Goal: Task Accomplishment & Management: Manage account settings

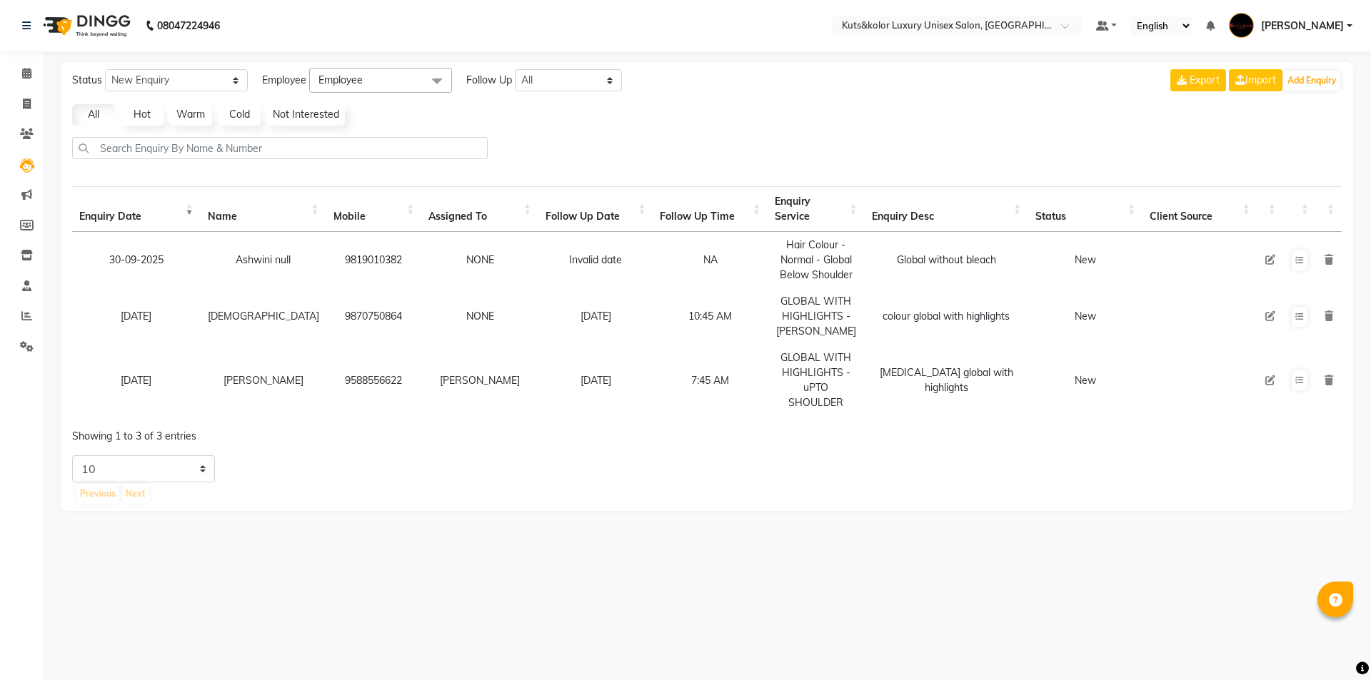
select select "10"
click at [26, 342] on icon at bounding box center [27, 346] width 14 height 11
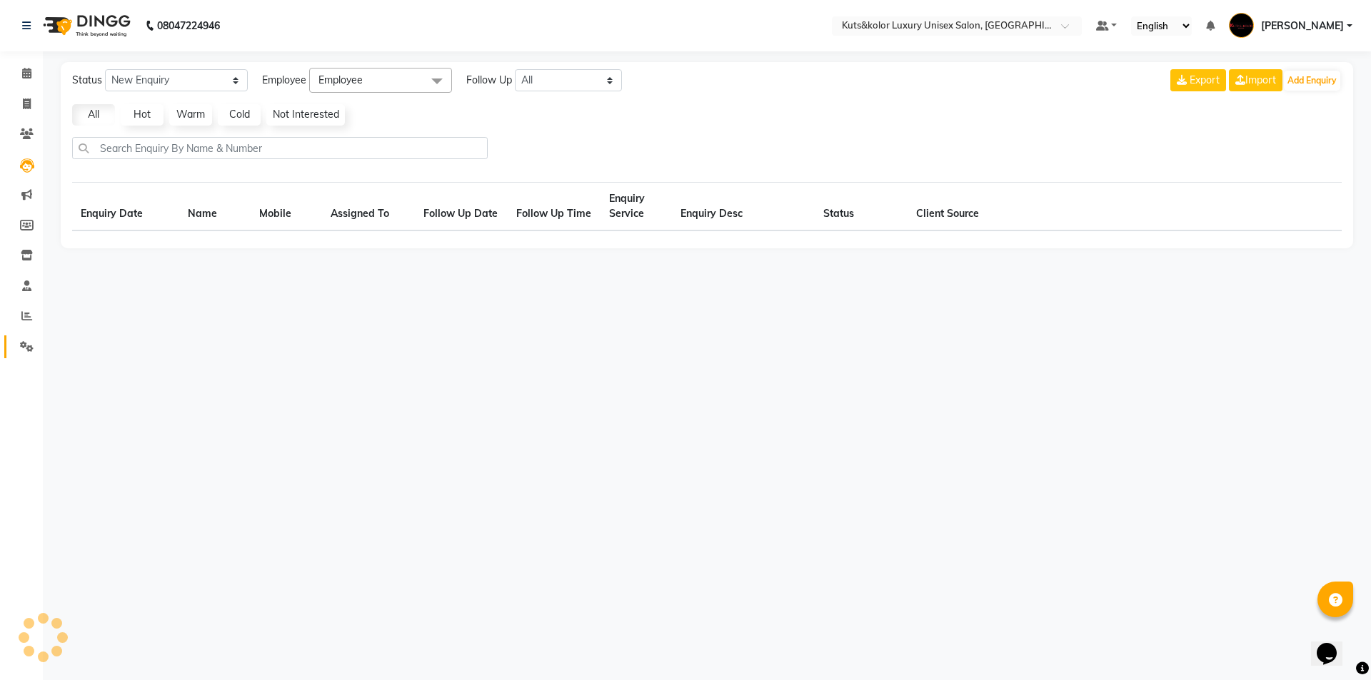
select select "10"
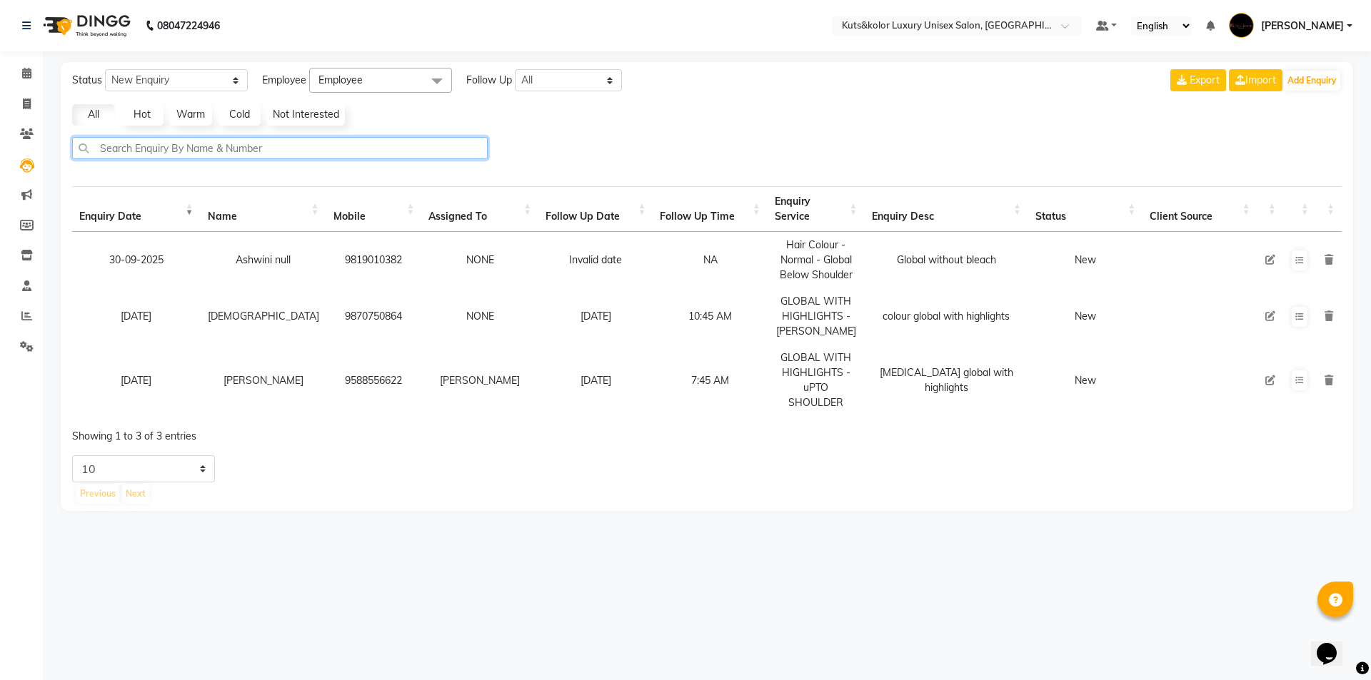
click at [154, 141] on input "text" at bounding box center [280, 148] width 416 height 22
click at [27, 102] on icon at bounding box center [27, 104] width 8 height 11
select select "7374"
select select "service"
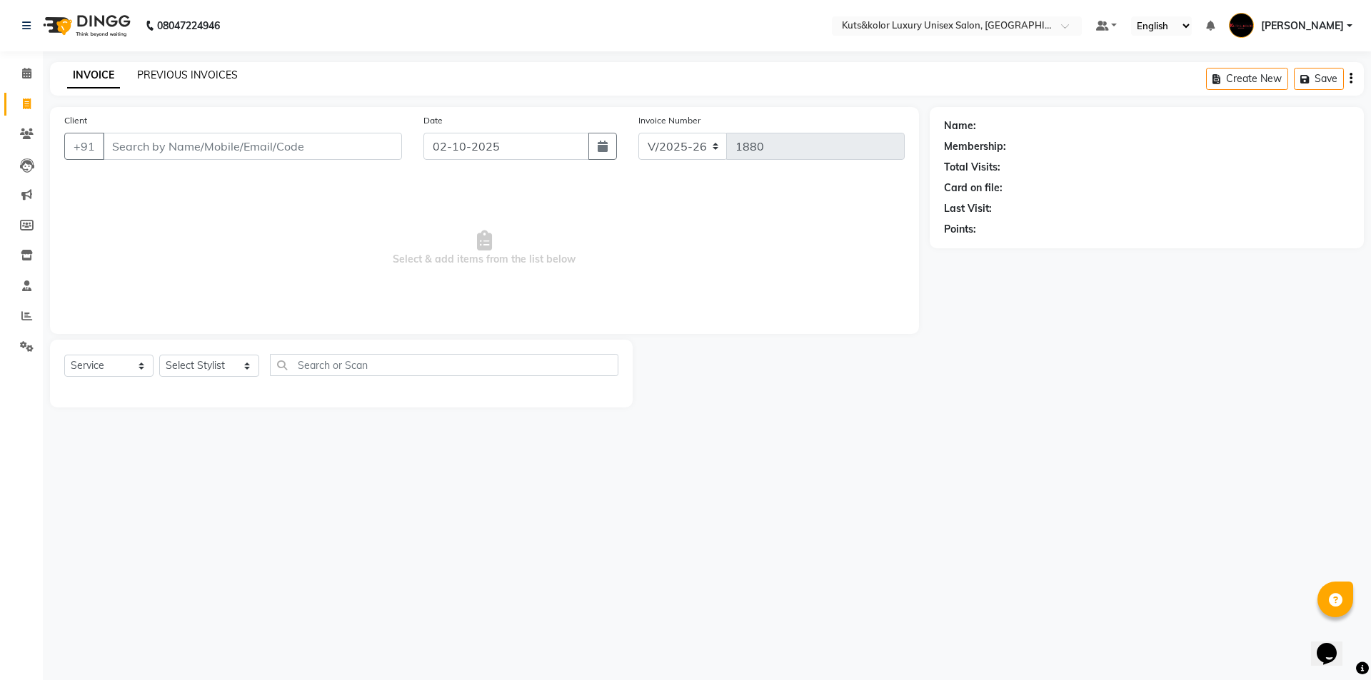
click at [204, 72] on link "PREVIOUS INVOICES" at bounding box center [187, 75] width 101 height 13
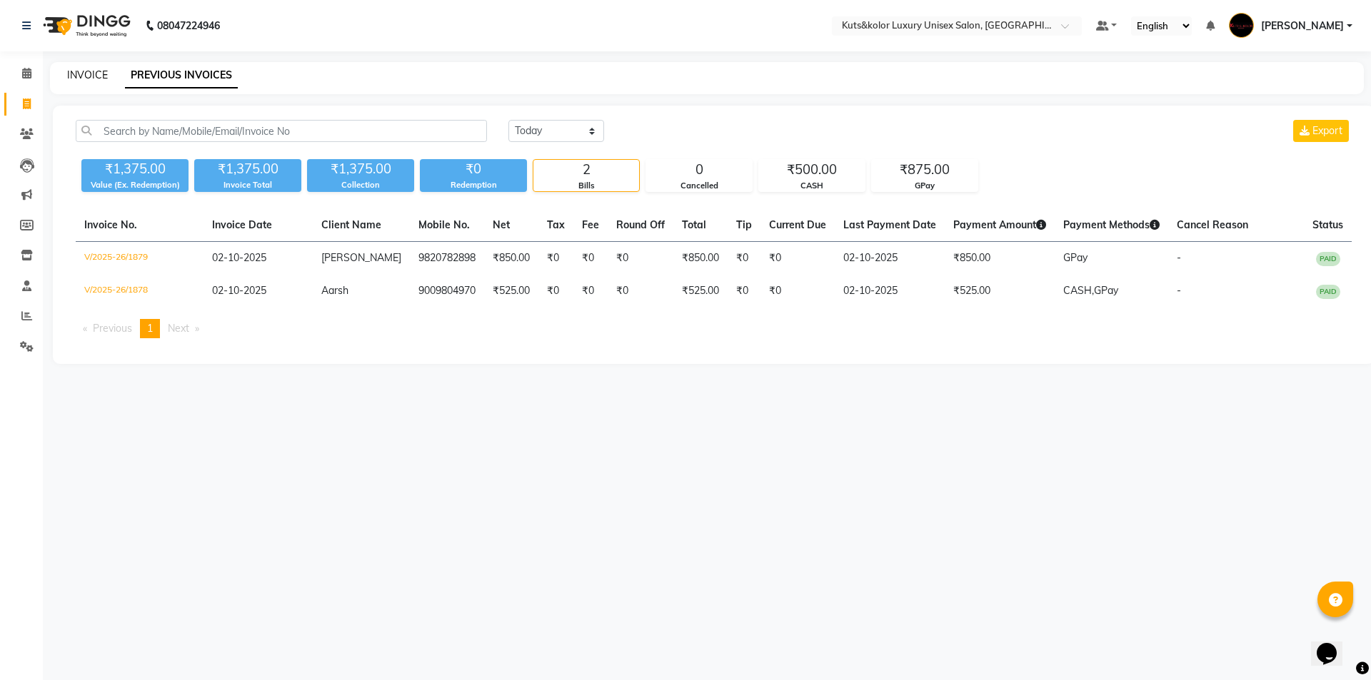
click at [91, 76] on link "INVOICE" at bounding box center [87, 75] width 41 height 13
select select "7374"
select select "service"
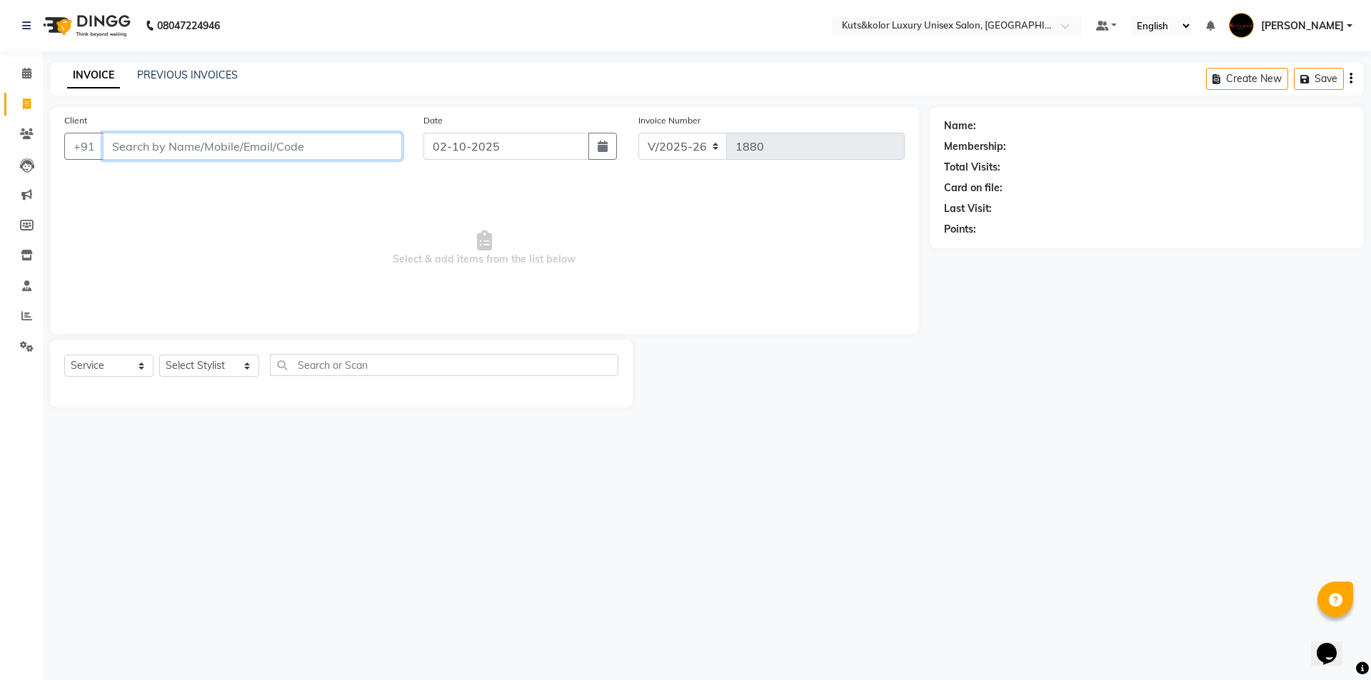
click at [135, 141] on input "Client" at bounding box center [252, 146] width 299 height 27
type input "9323634452"
click at [363, 147] on span "Add Client" at bounding box center [365, 146] width 56 height 14
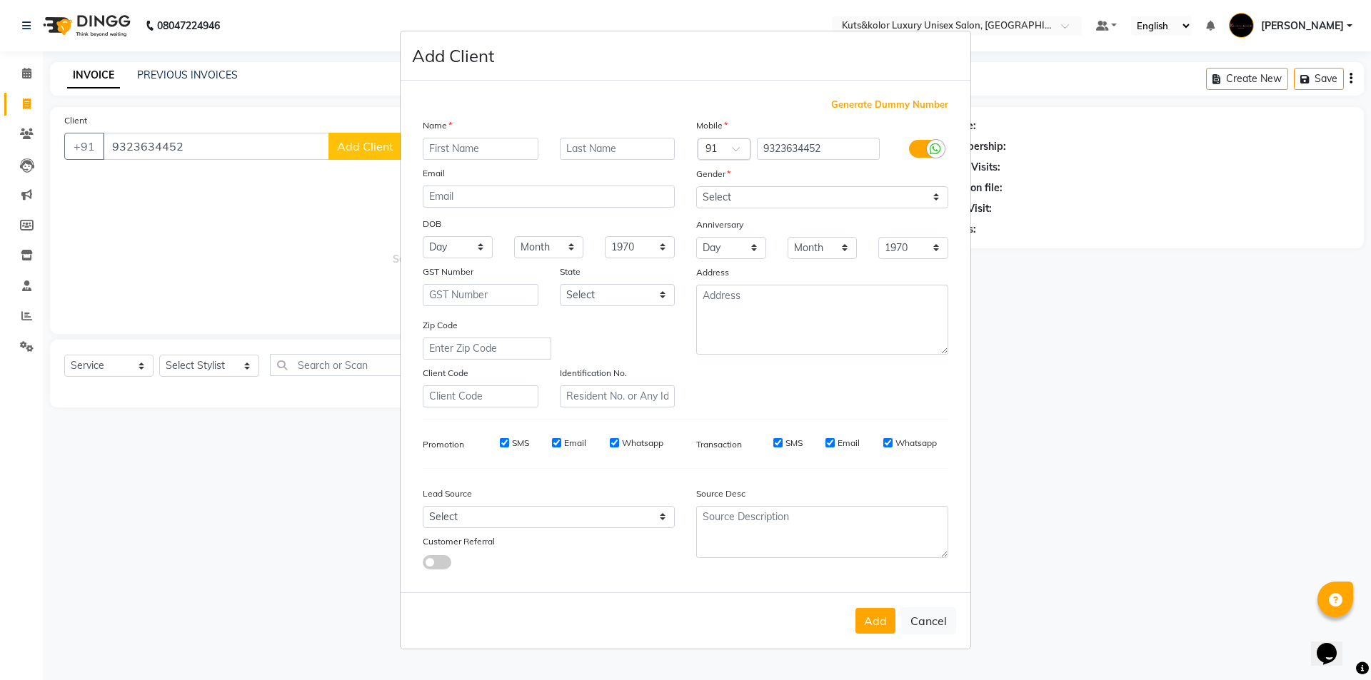
type input "C"
type input "[PERSON_NAME]"
click at [617, 147] on input "text" at bounding box center [618, 149] width 116 height 22
type input "Shetty"
click at [940, 201] on select "Select [DEMOGRAPHIC_DATA] [DEMOGRAPHIC_DATA] Other Prefer Not To Say" at bounding box center [822, 197] width 252 height 22
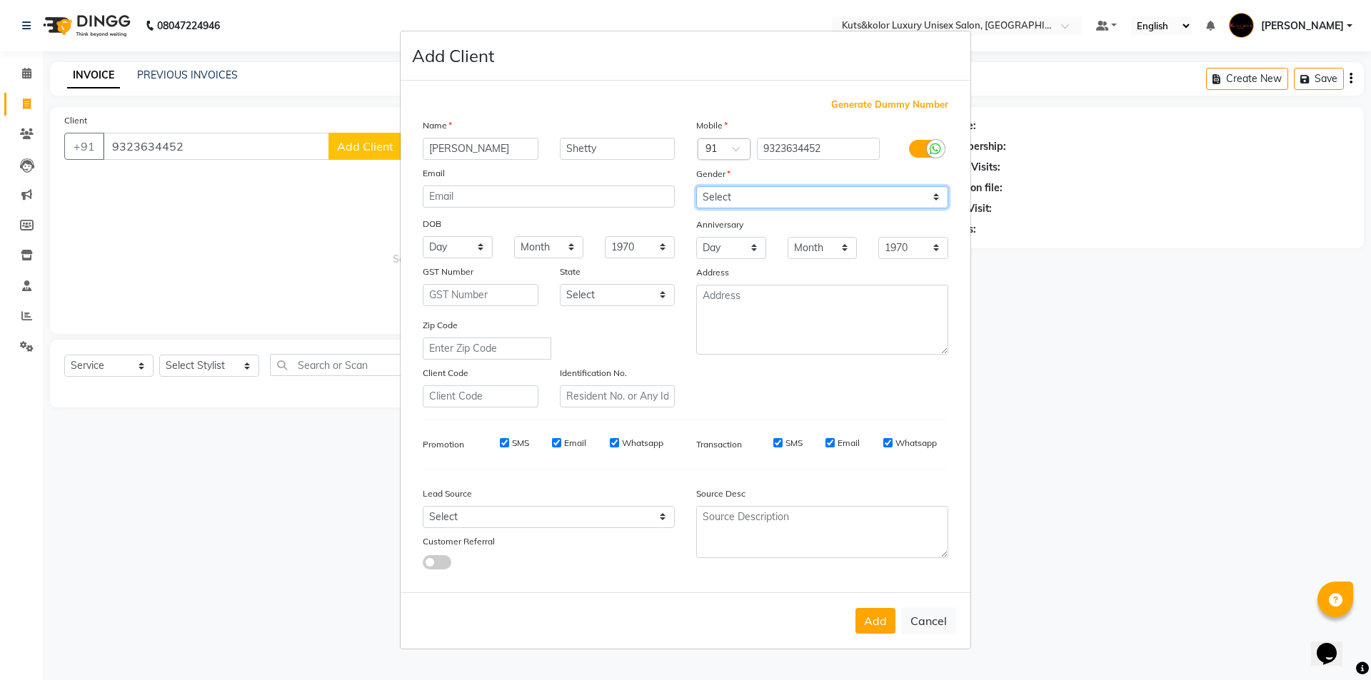
select select "[DEMOGRAPHIC_DATA]"
click at [696, 186] on select "Select [DEMOGRAPHIC_DATA] [DEMOGRAPHIC_DATA] Other Prefer Not To Say" at bounding box center [822, 197] width 252 height 22
click at [870, 615] on button "Add" at bounding box center [875, 621] width 40 height 26
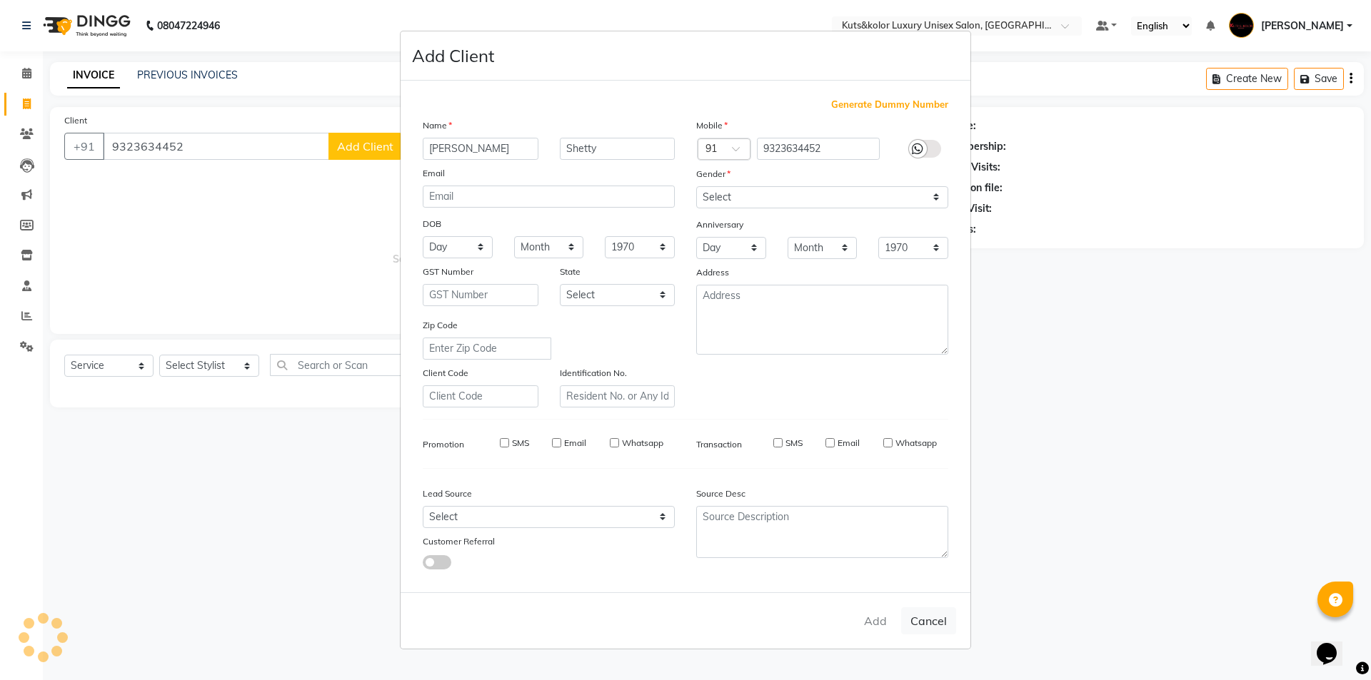
select select
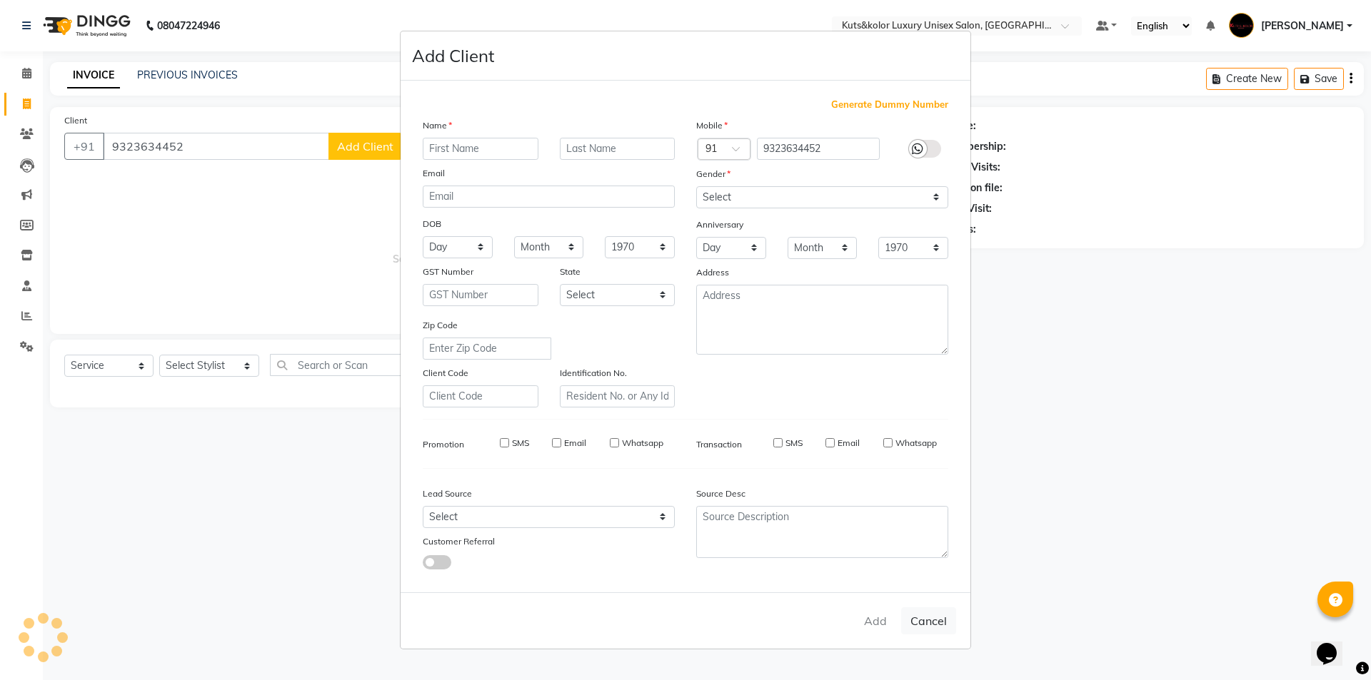
select select
checkbox input "false"
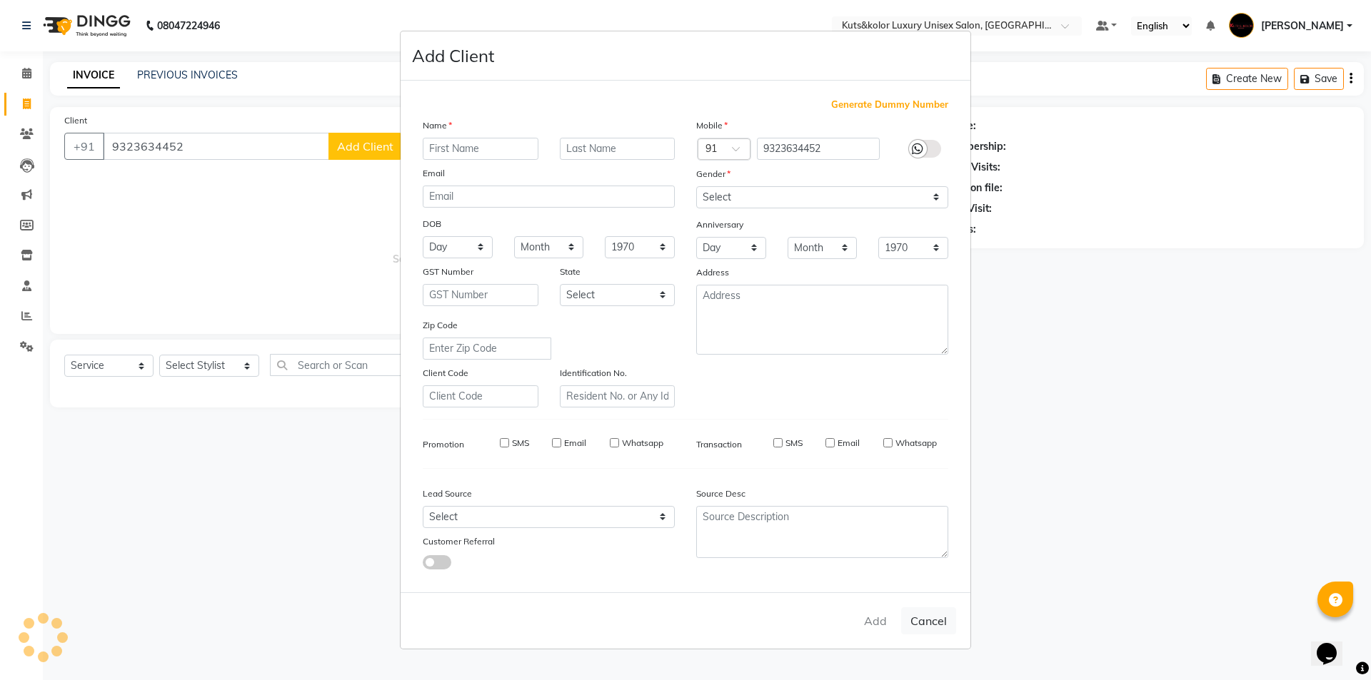
checkbox input "false"
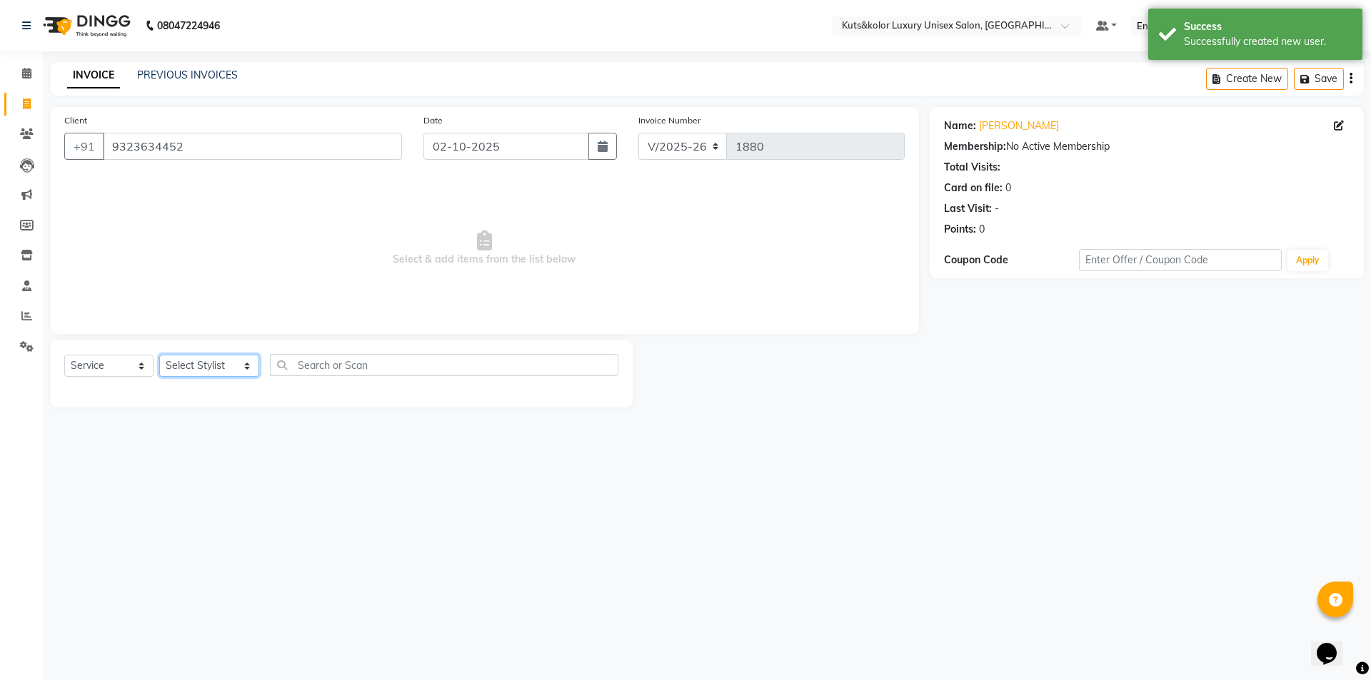
click at [241, 371] on select "Select Stylist aman [PERSON_NAME] beautiction [PERSON_NAME] Jyoti - Btn [PERSON…" at bounding box center [209, 366] width 100 height 22
select select "71301"
click at [159, 355] on select "Select Stylist aman [PERSON_NAME] beautiction [PERSON_NAME] Jyoti - Btn [PERSON…" at bounding box center [209, 366] width 100 height 22
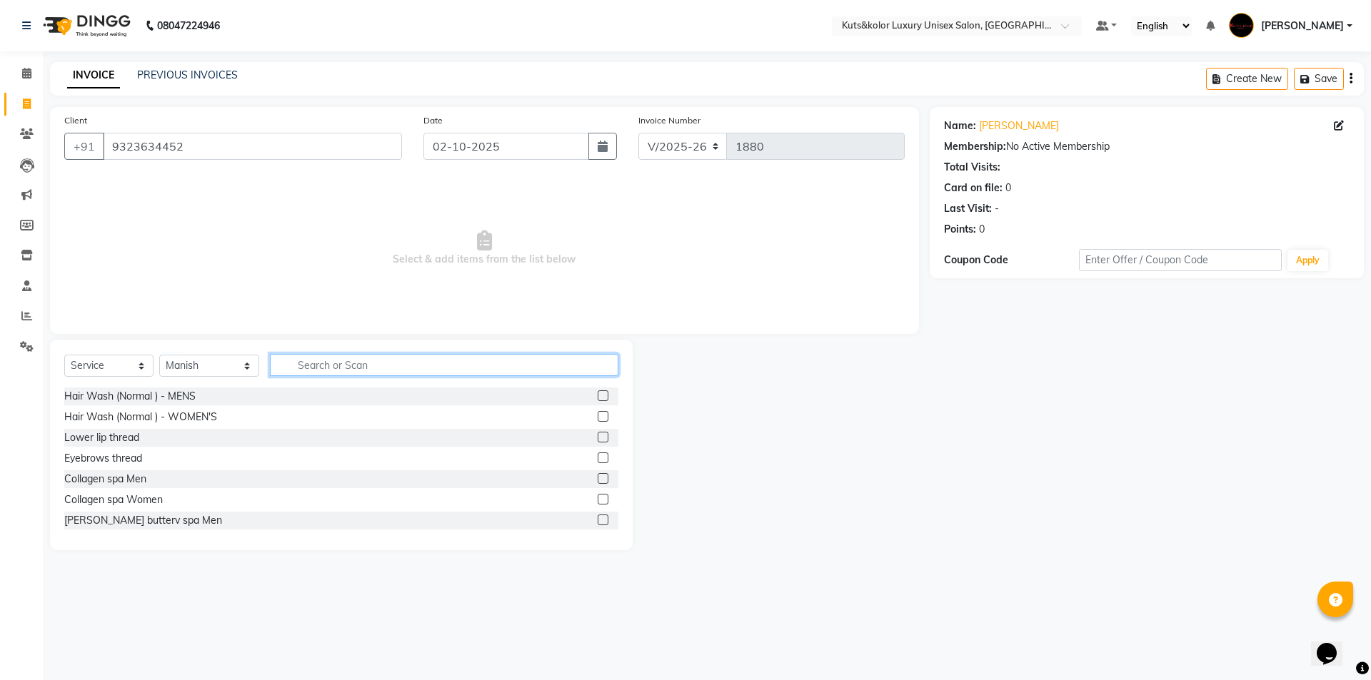
click at [329, 368] on input "text" at bounding box center [444, 365] width 348 height 22
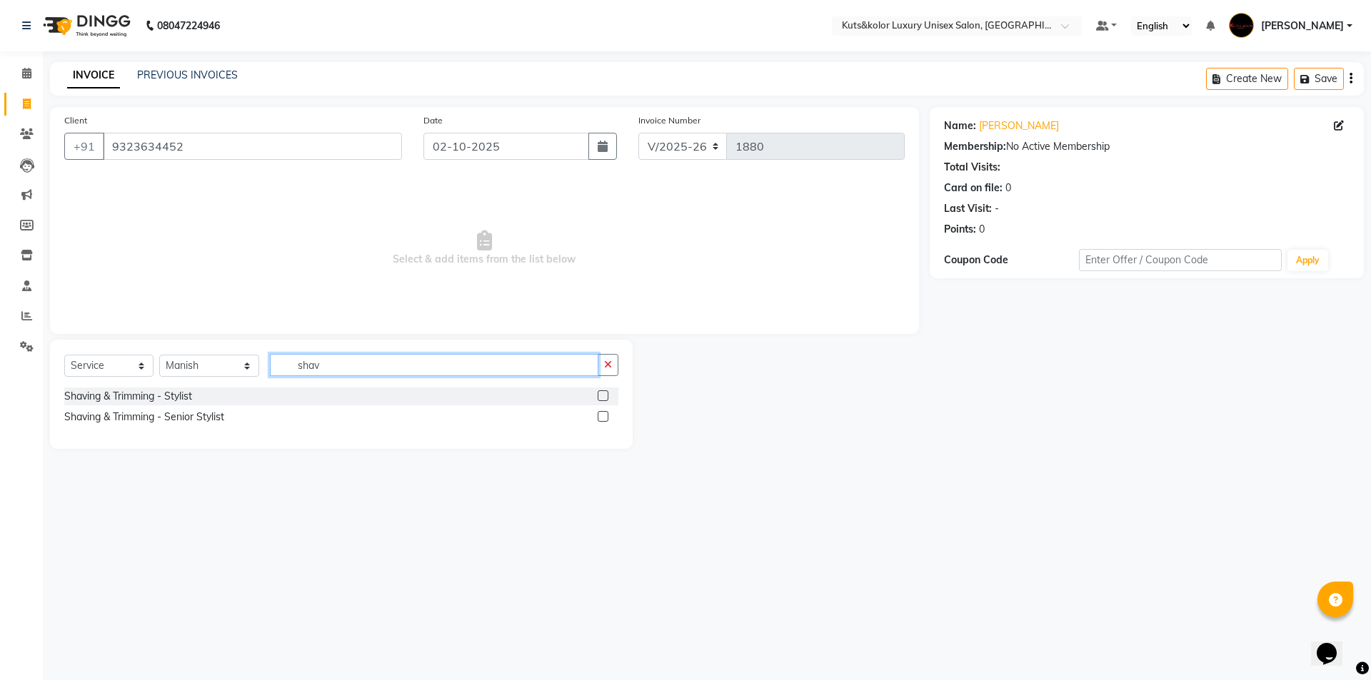
type input "shav"
click at [602, 399] on label at bounding box center [603, 396] width 11 height 11
click at [602, 399] on input "checkbox" at bounding box center [602, 396] width 9 height 9
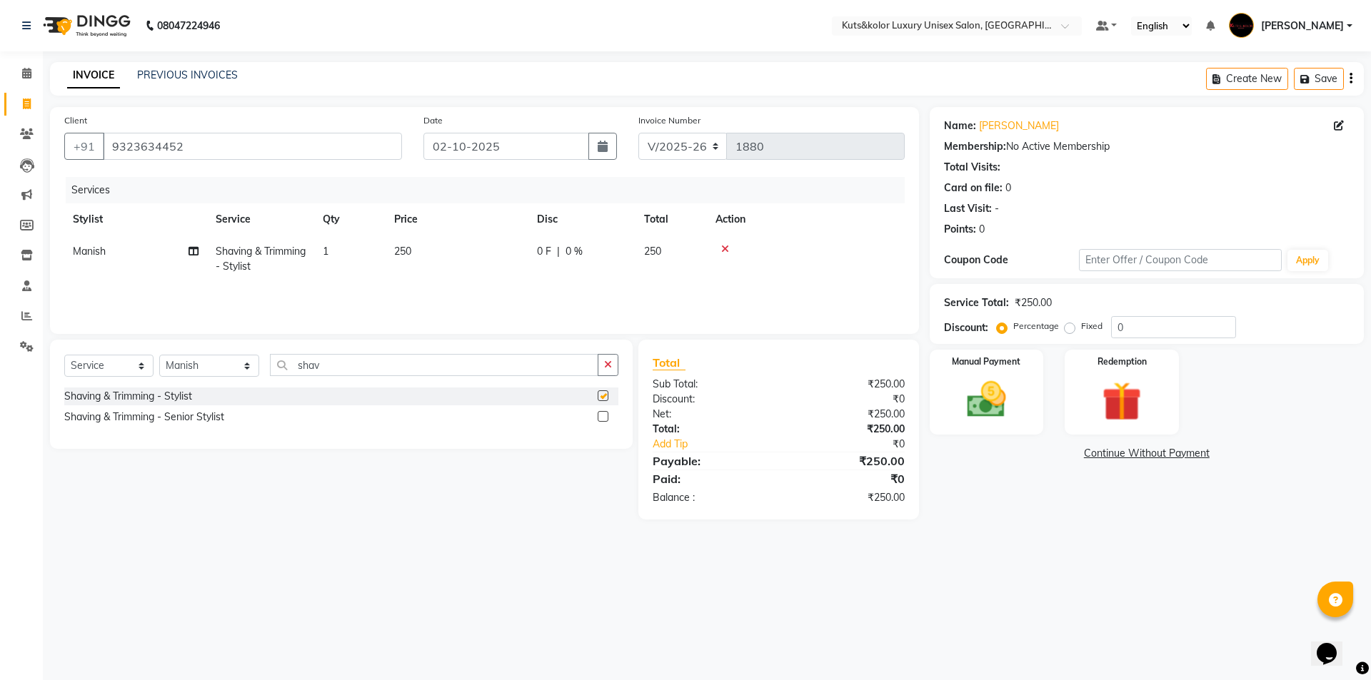
checkbox input "false"
click at [441, 253] on td "250" at bounding box center [457, 259] width 143 height 47
select select "71301"
click at [520, 255] on input "250" at bounding box center [524, 255] width 126 height 22
type input "2"
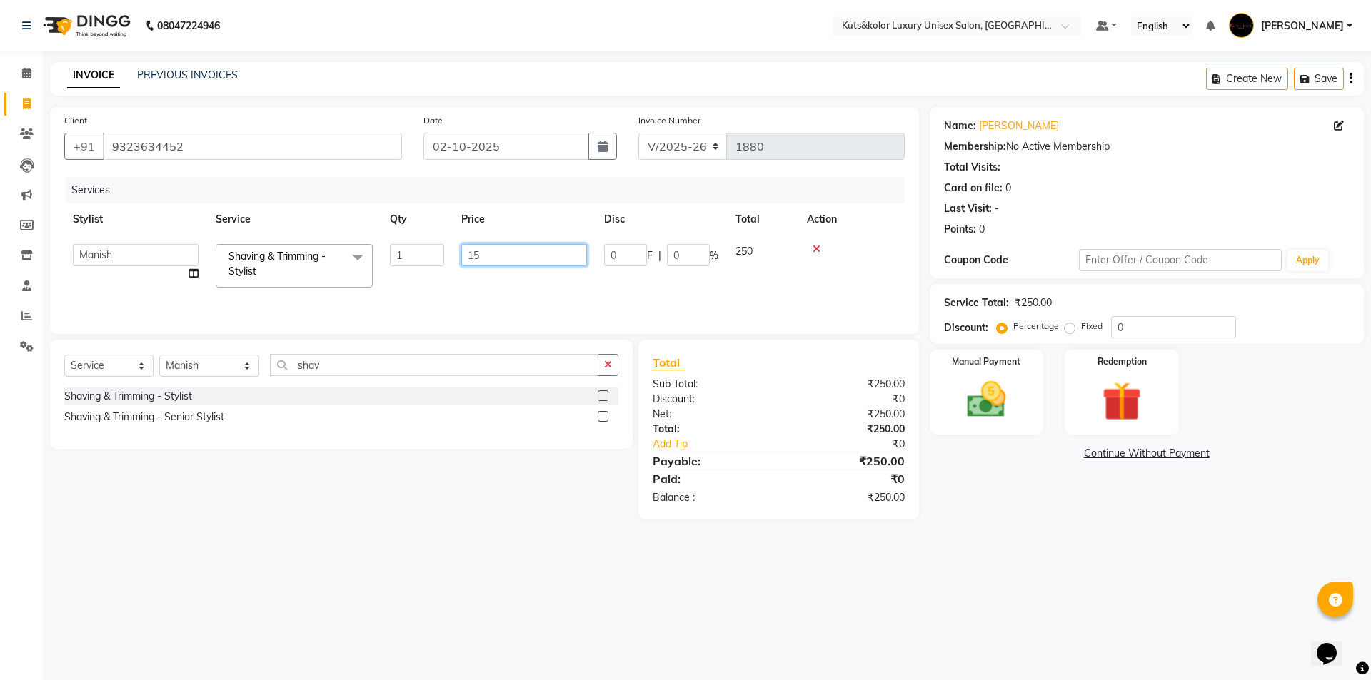
type input "150"
click at [1002, 404] on img at bounding box center [986, 399] width 66 height 47
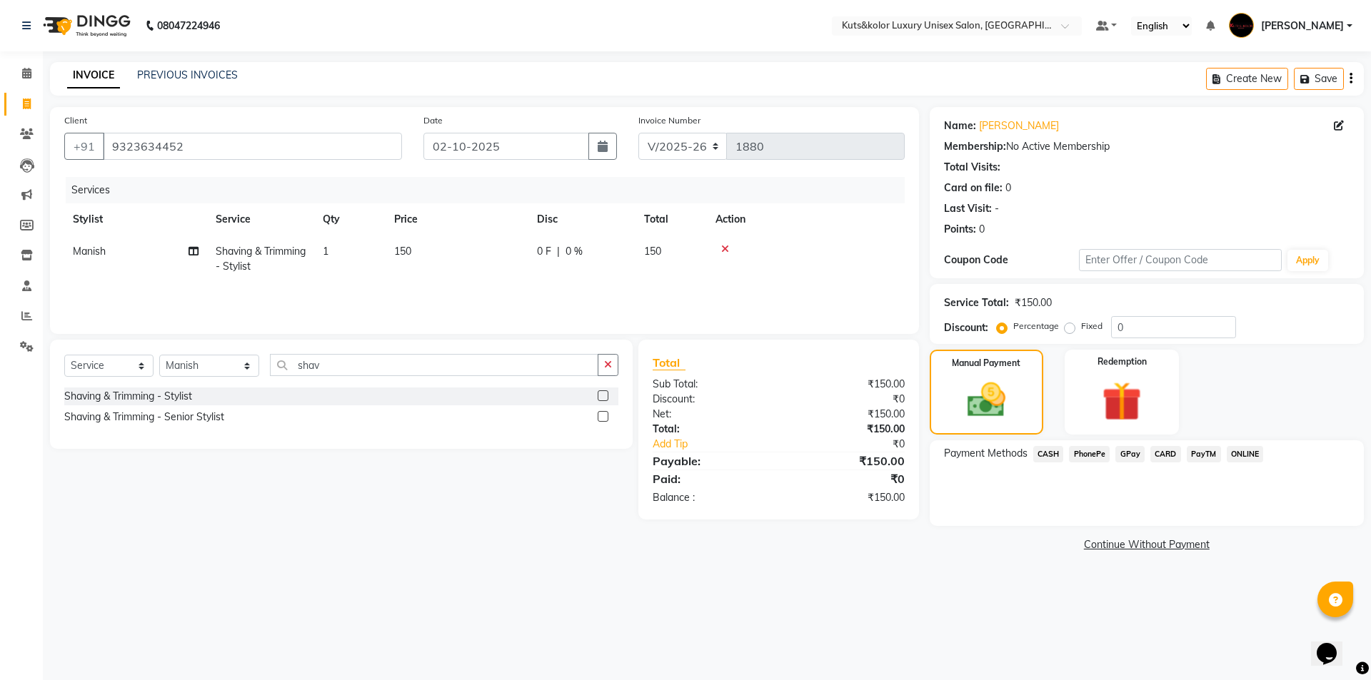
click at [1133, 454] on span "GPay" at bounding box center [1129, 454] width 29 height 16
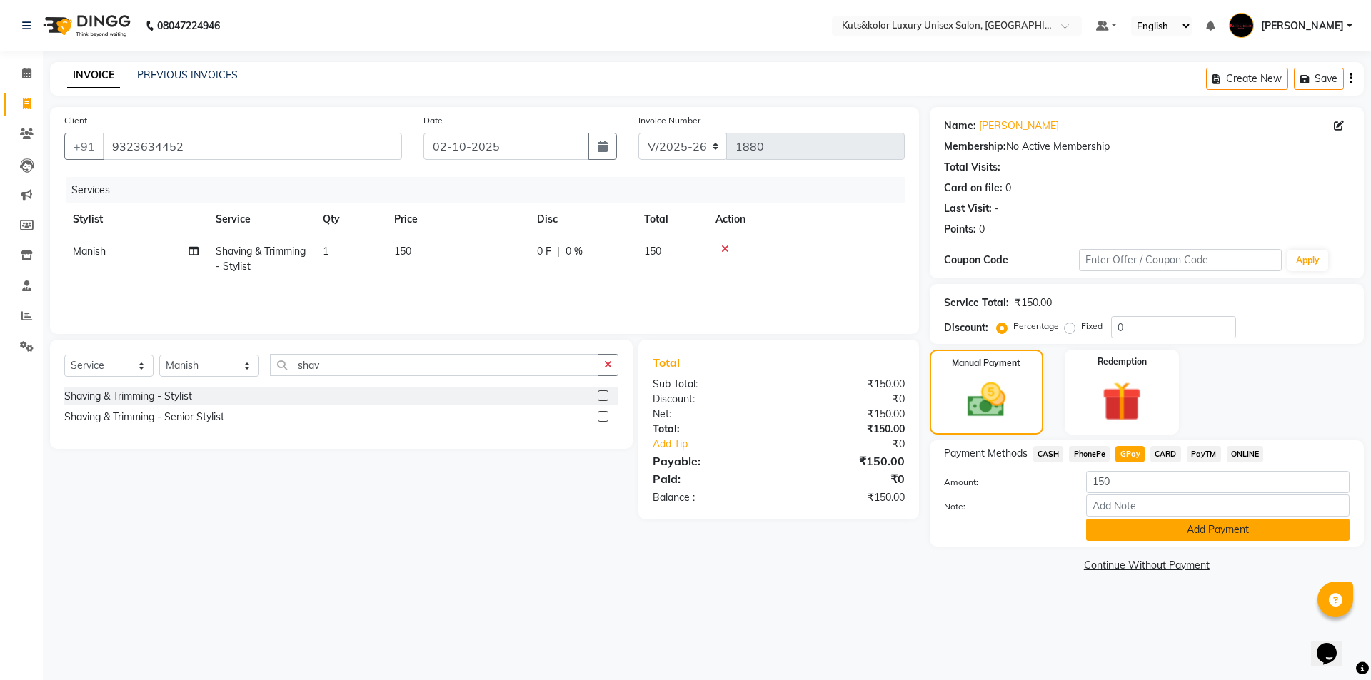
click at [1137, 537] on button "Add Payment" at bounding box center [1217, 530] width 263 height 22
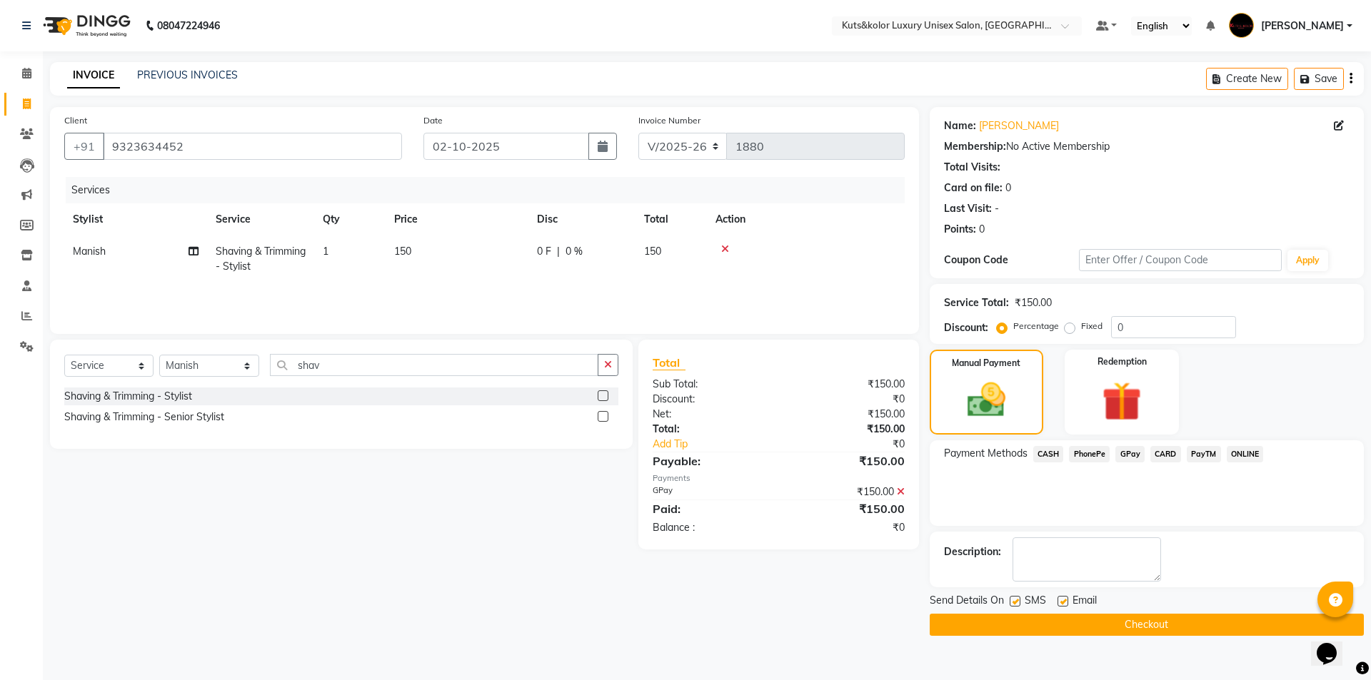
click at [1022, 606] on div "SMS" at bounding box center [1034, 602] width 48 height 18
click at [1013, 601] on label at bounding box center [1015, 601] width 11 height 11
click at [1013, 601] on input "checkbox" at bounding box center [1014, 602] width 9 height 9
checkbox input "false"
click at [1014, 611] on div at bounding box center [1014, 603] width 9 height 15
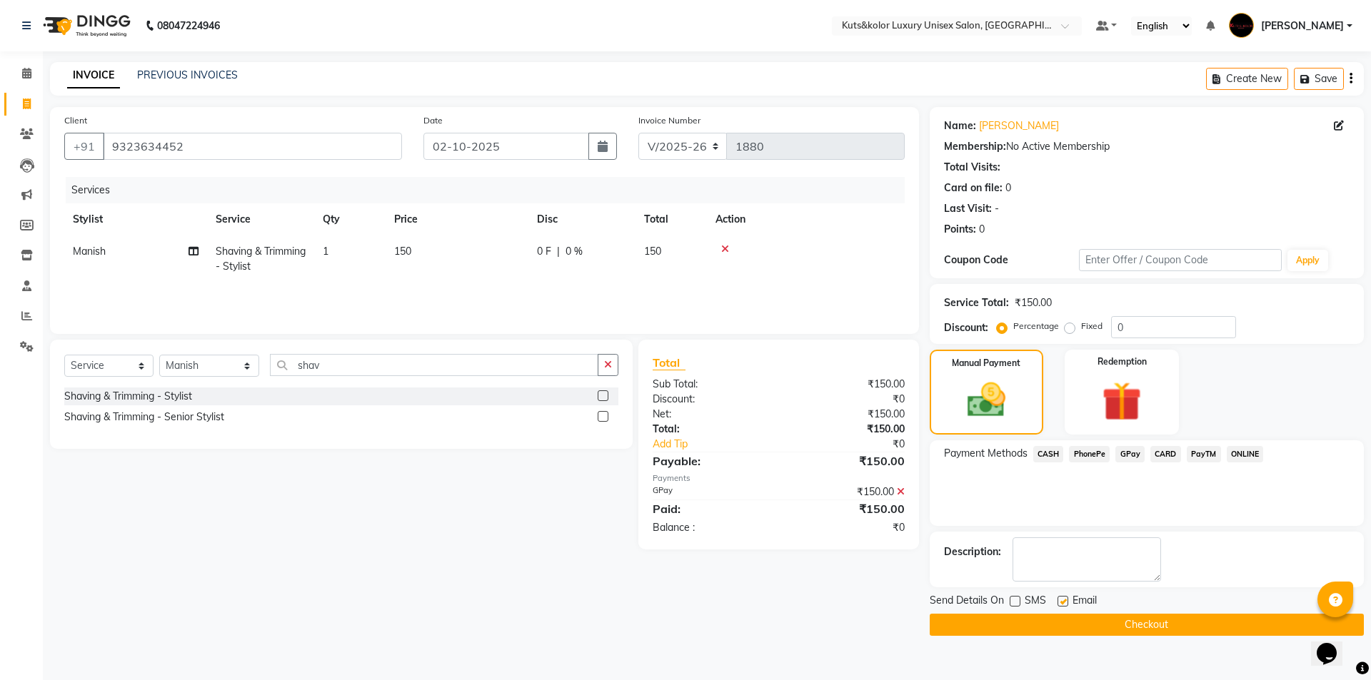
click at [1017, 624] on button "Checkout" at bounding box center [1147, 625] width 434 height 22
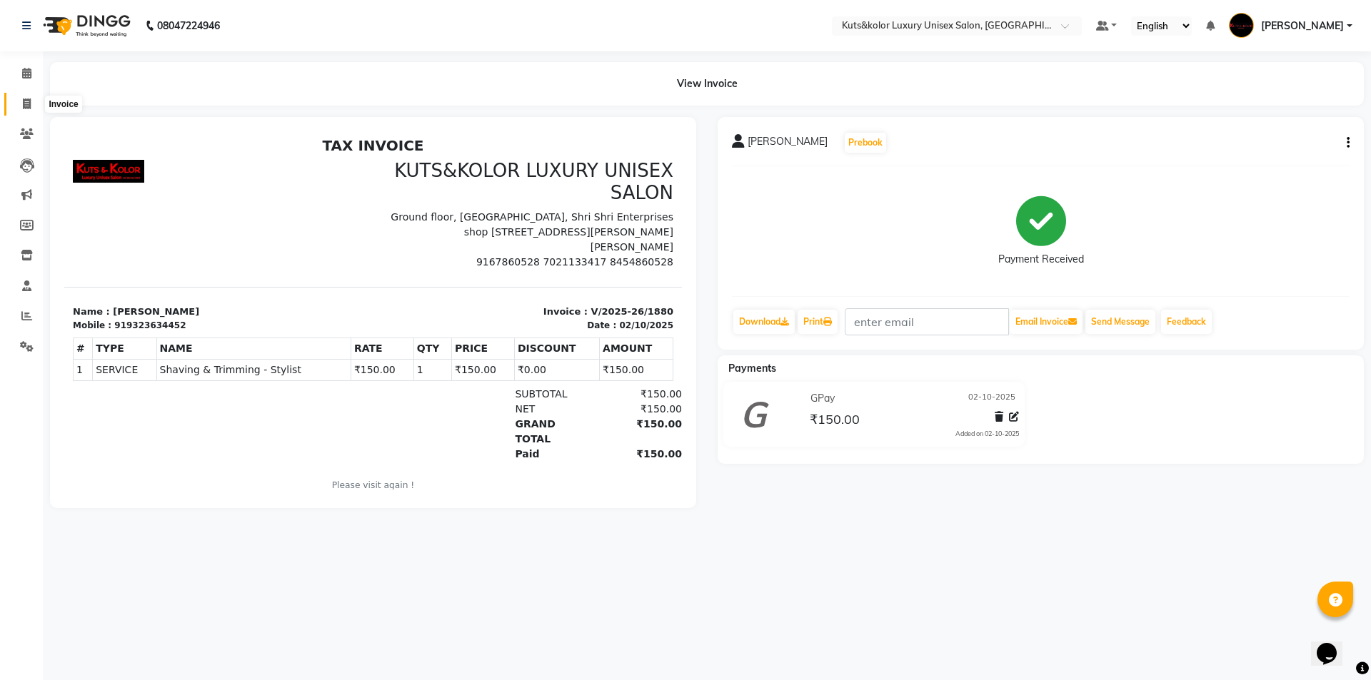
click at [32, 102] on span at bounding box center [26, 104] width 25 height 16
select select "7374"
select select "service"
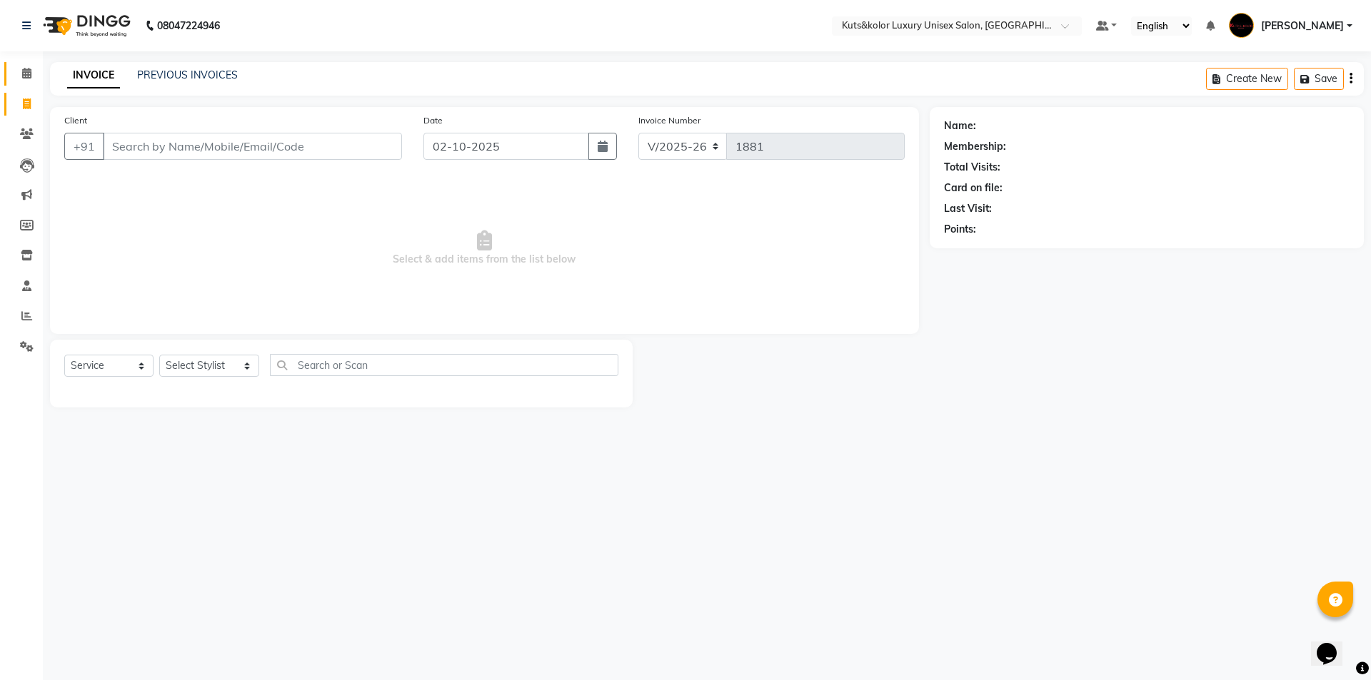
click at [30, 82] on link "Calendar" at bounding box center [21, 74] width 34 height 24
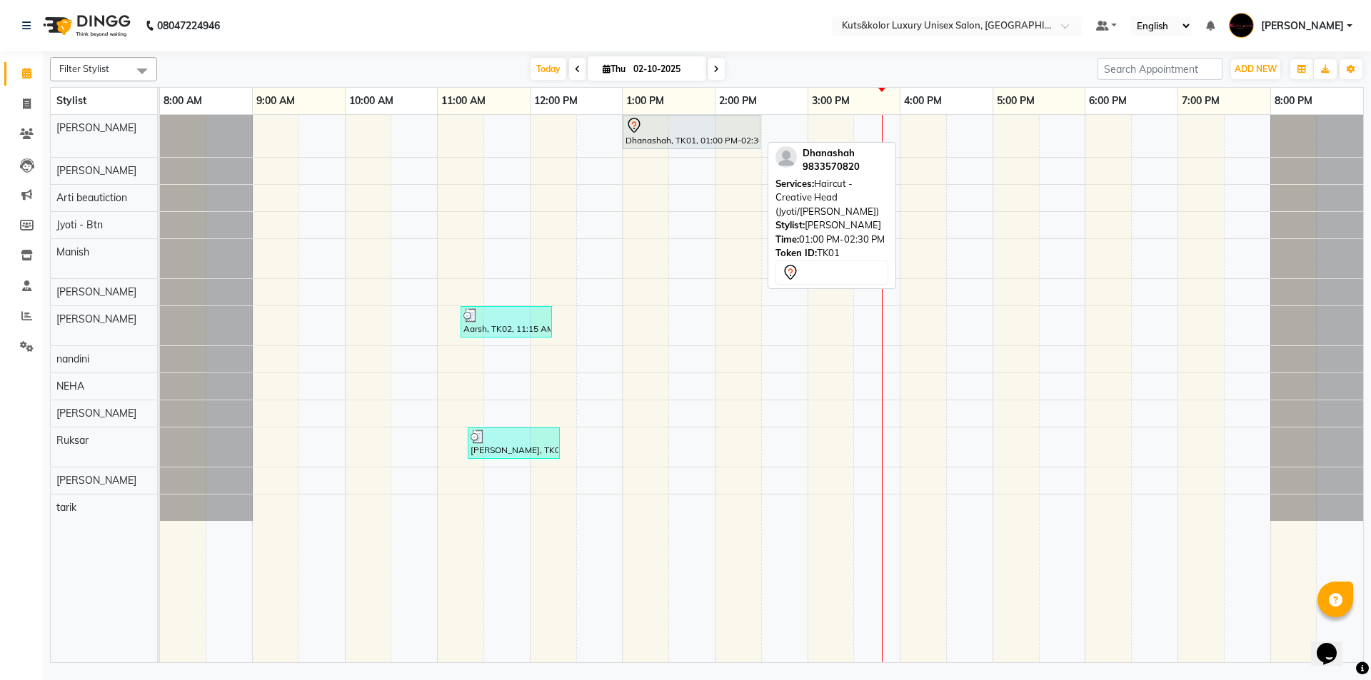
click at [631, 133] on icon at bounding box center [634, 125] width 17 height 17
select select "7"
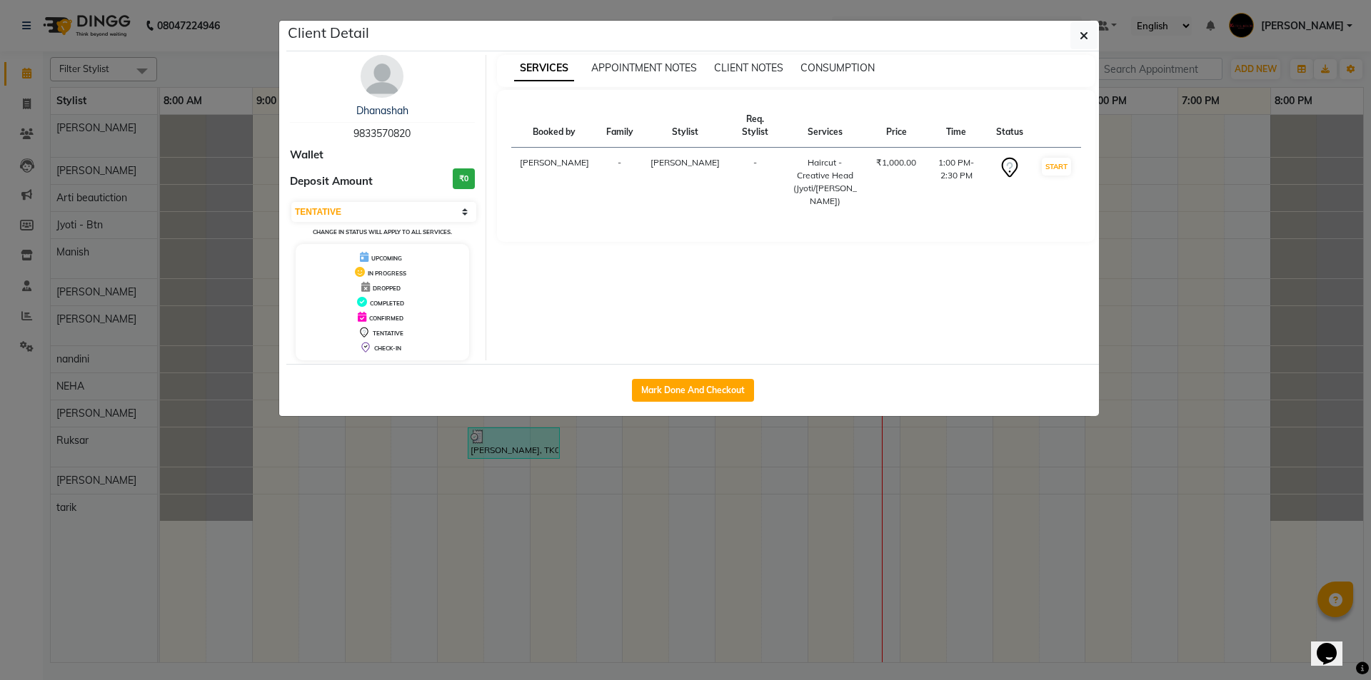
click at [358, 307] on div "COMPLETED" at bounding box center [382, 302] width 162 height 15
click at [654, 387] on button "Mark Done And Checkout" at bounding box center [693, 390] width 122 height 23
select select "7374"
select select "service"
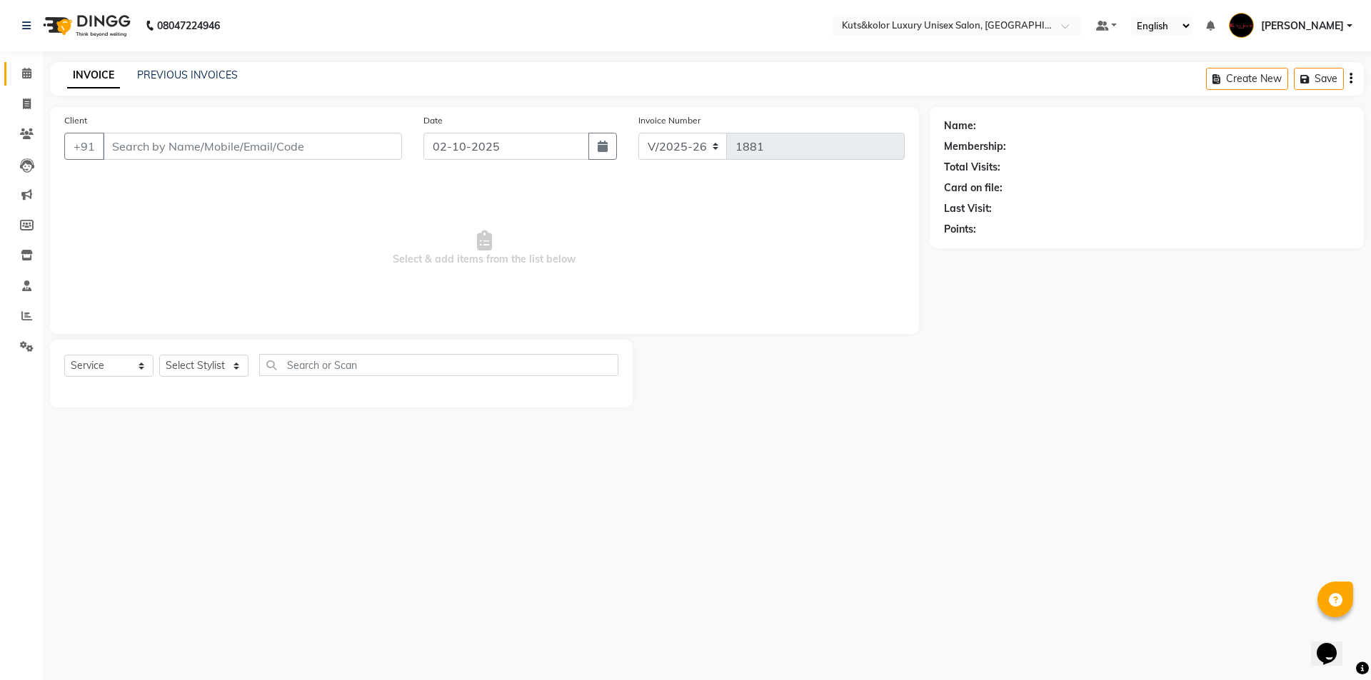
type input "9833570820"
select select "64390"
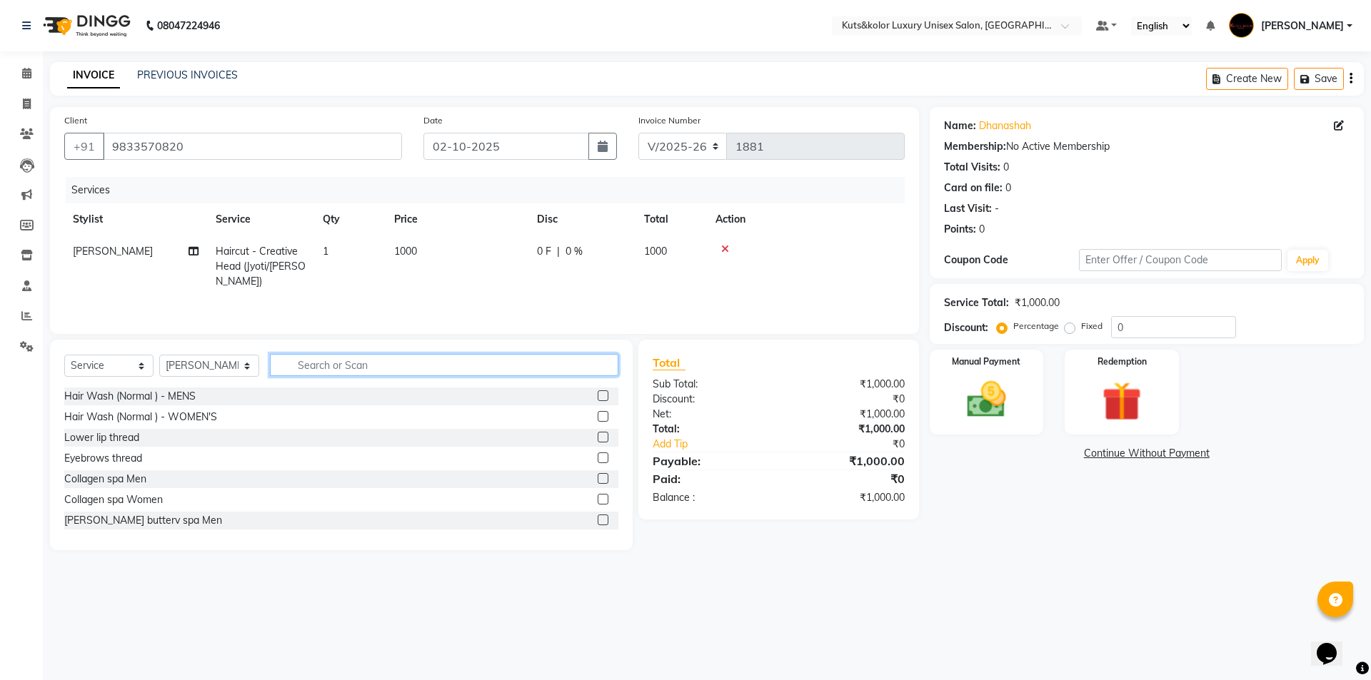
click at [380, 367] on input "text" at bounding box center [444, 365] width 348 height 22
click at [1038, 388] on div "Manual Payment" at bounding box center [986, 392] width 119 height 88
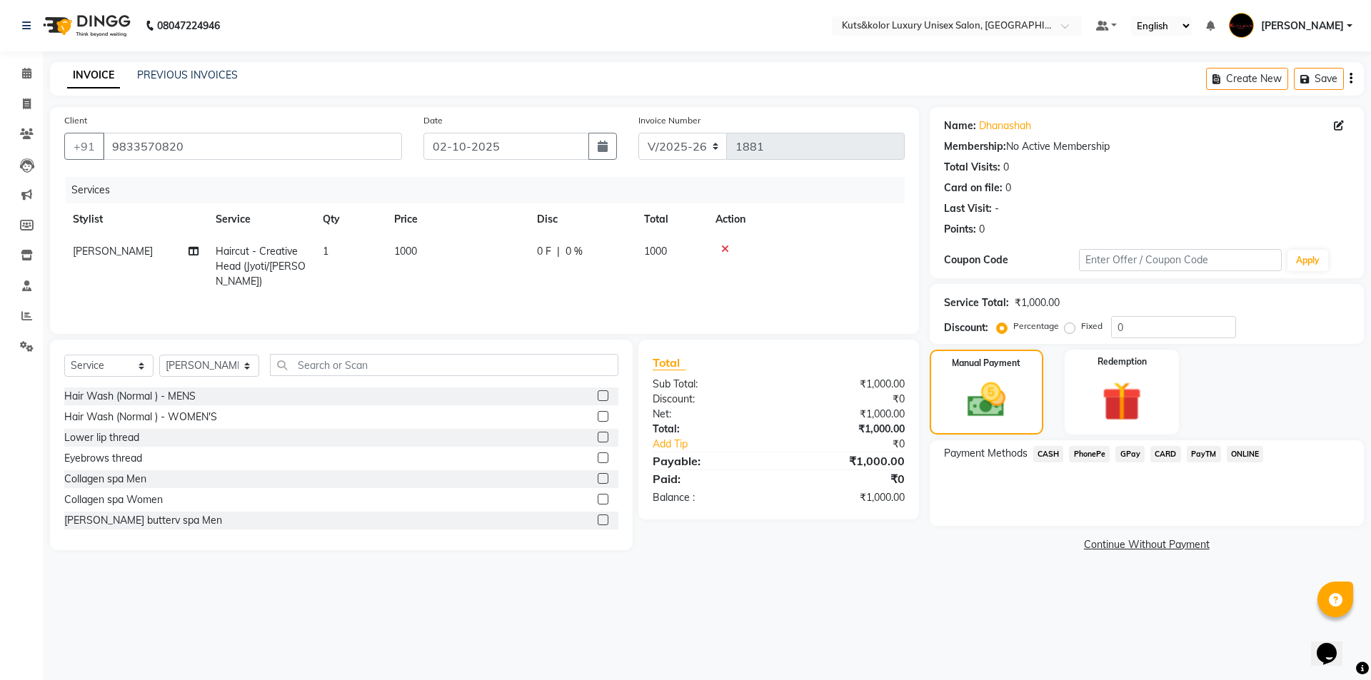
click at [1057, 457] on span "CASH" at bounding box center [1048, 454] width 31 height 16
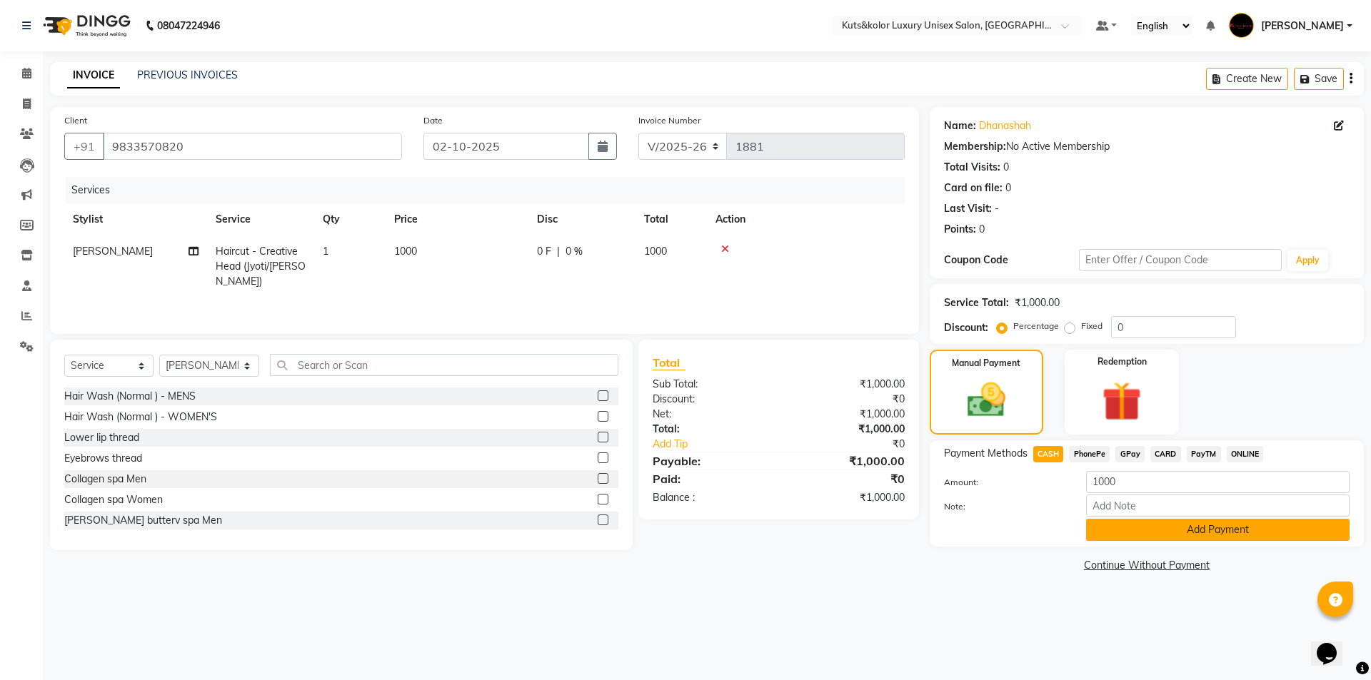
click at [1119, 520] on button "Add Payment" at bounding box center [1217, 530] width 263 height 22
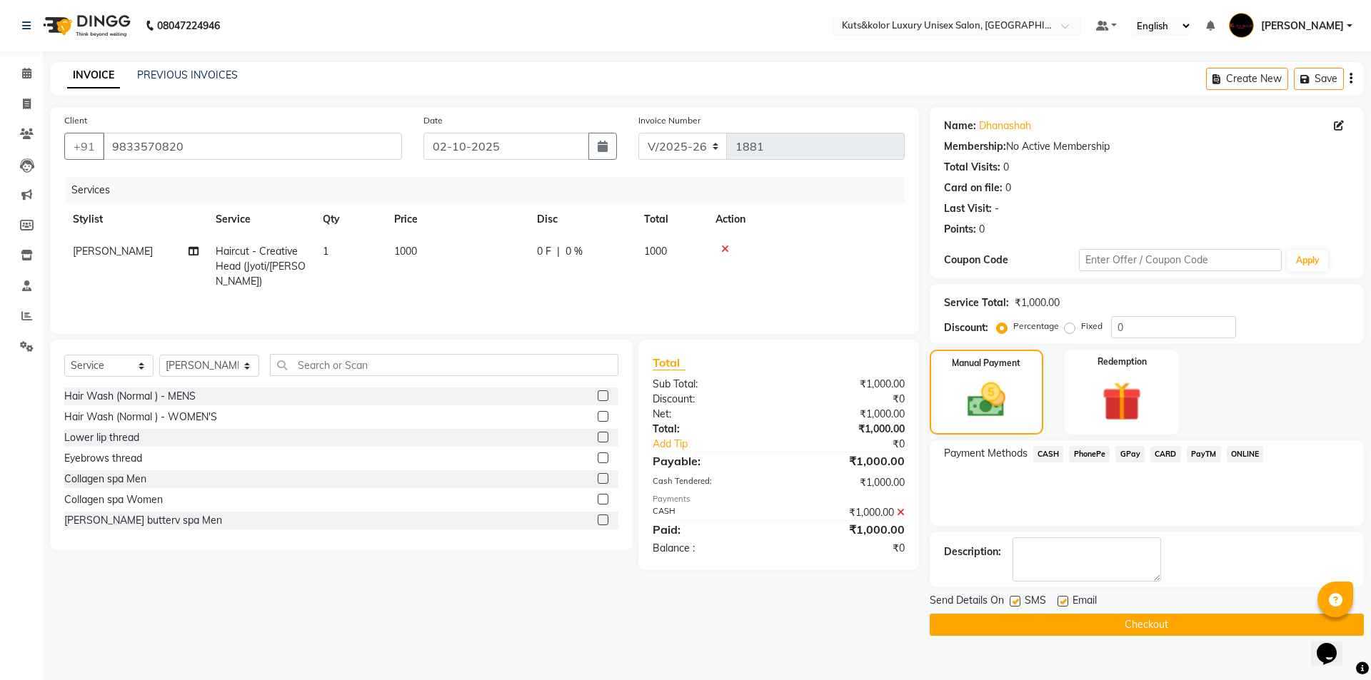
click at [1015, 603] on label at bounding box center [1015, 601] width 11 height 11
click at [1015, 603] on input "checkbox" at bounding box center [1014, 602] width 9 height 9
checkbox input "false"
click at [1027, 628] on button "Checkout" at bounding box center [1147, 625] width 434 height 22
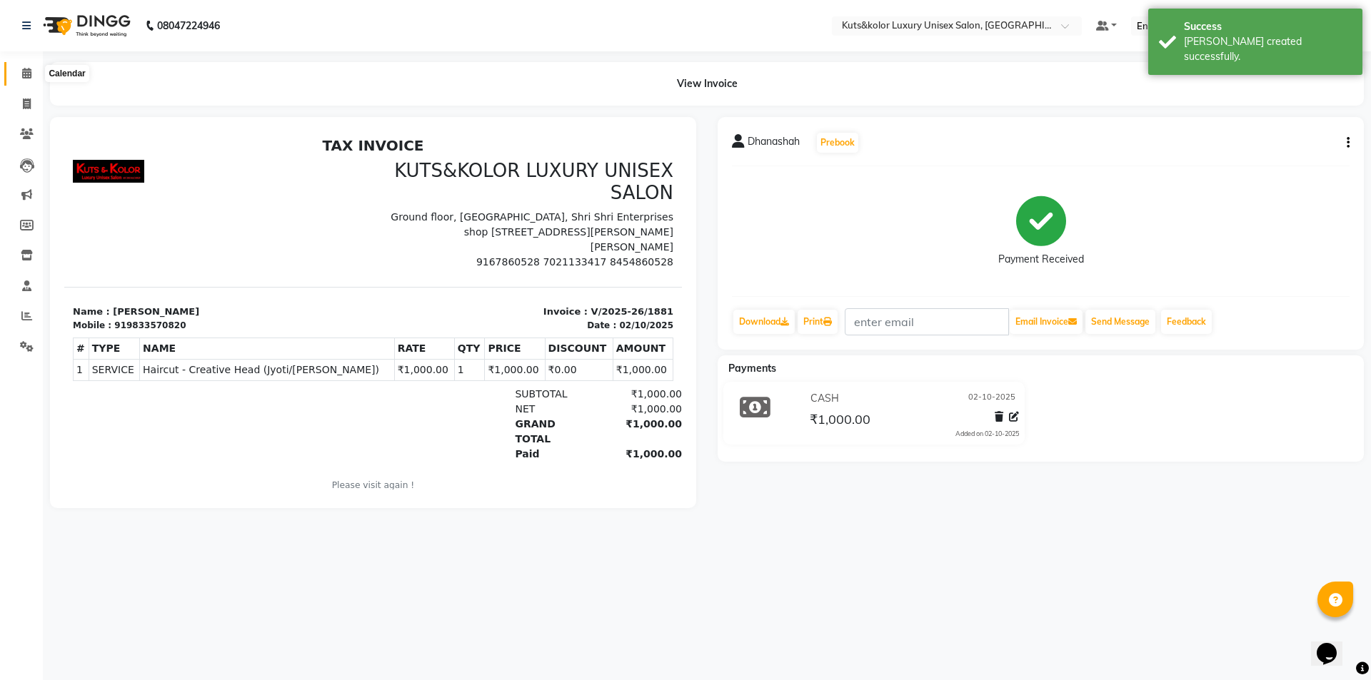
click at [32, 74] on span at bounding box center [26, 74] width 25 height 16
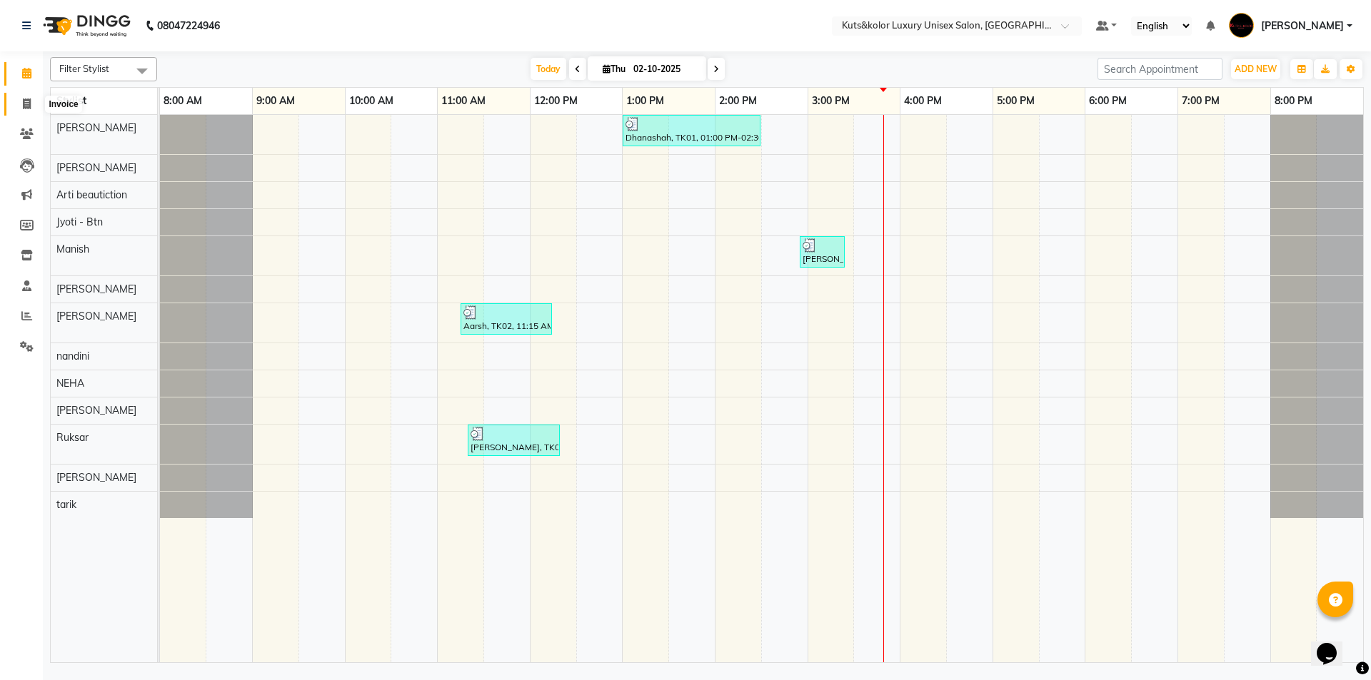
click at [23, 105] on icon at bounding box center [27, 104] width 8 height 11
select select "7374"
select select "service"
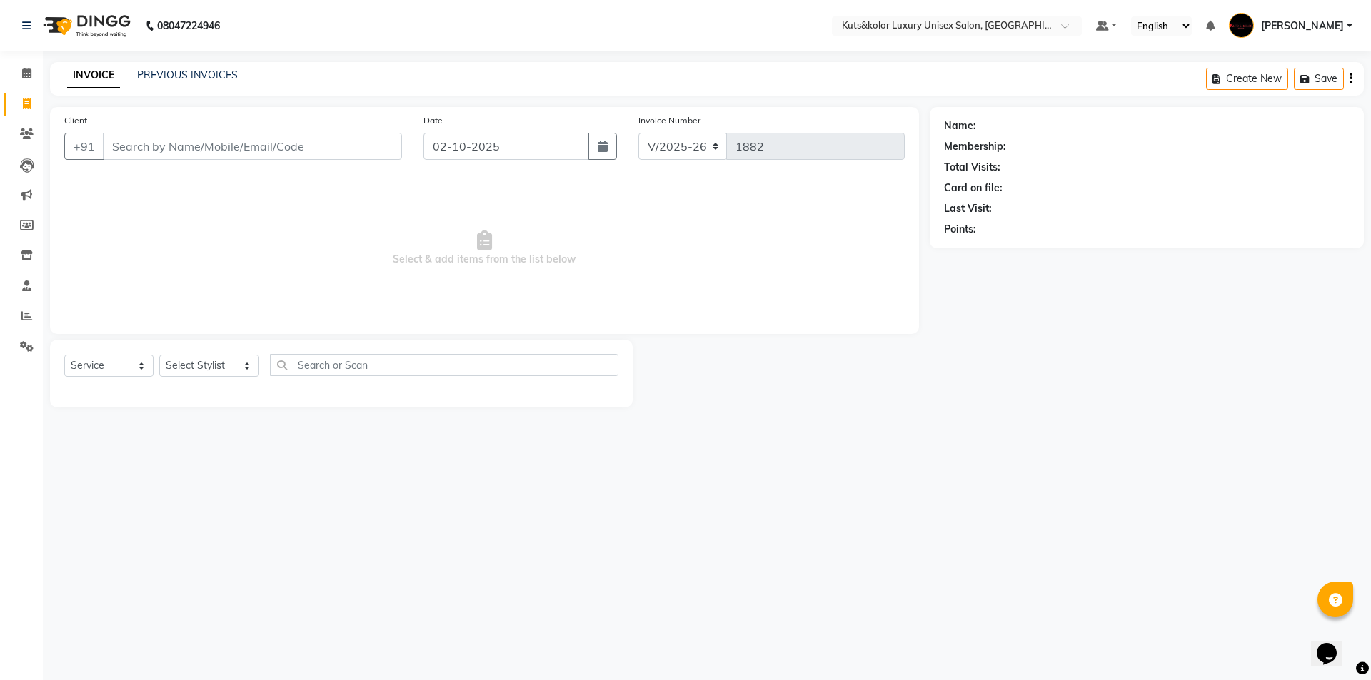
click at [193, 82] on div "PREVIOUS INVOICES" at bounding box center [187, 75] width 101 height 15
click at [197, 79] on link "PREVIOUS INVOICES" at bounding box center [187, 75] width 101 height 13
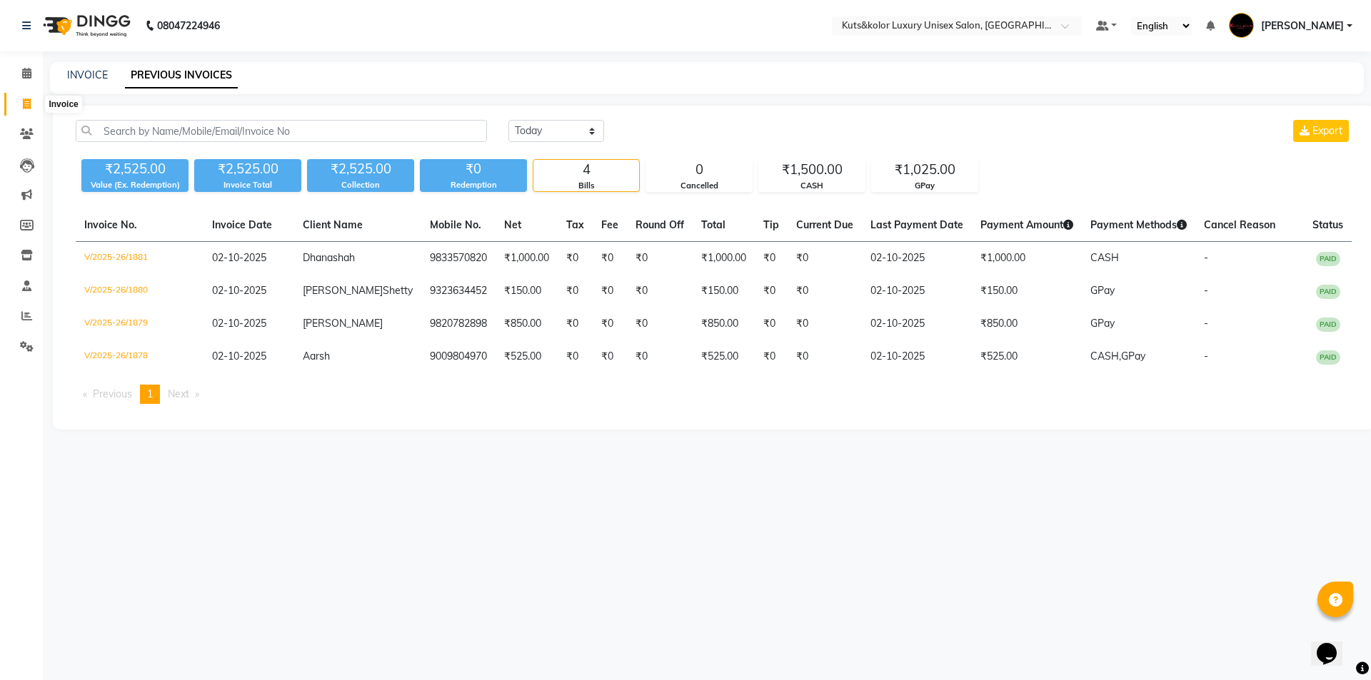
click at [24, 99] on icon at bounding box center [27, 104] width 8 height 11
select select "service"
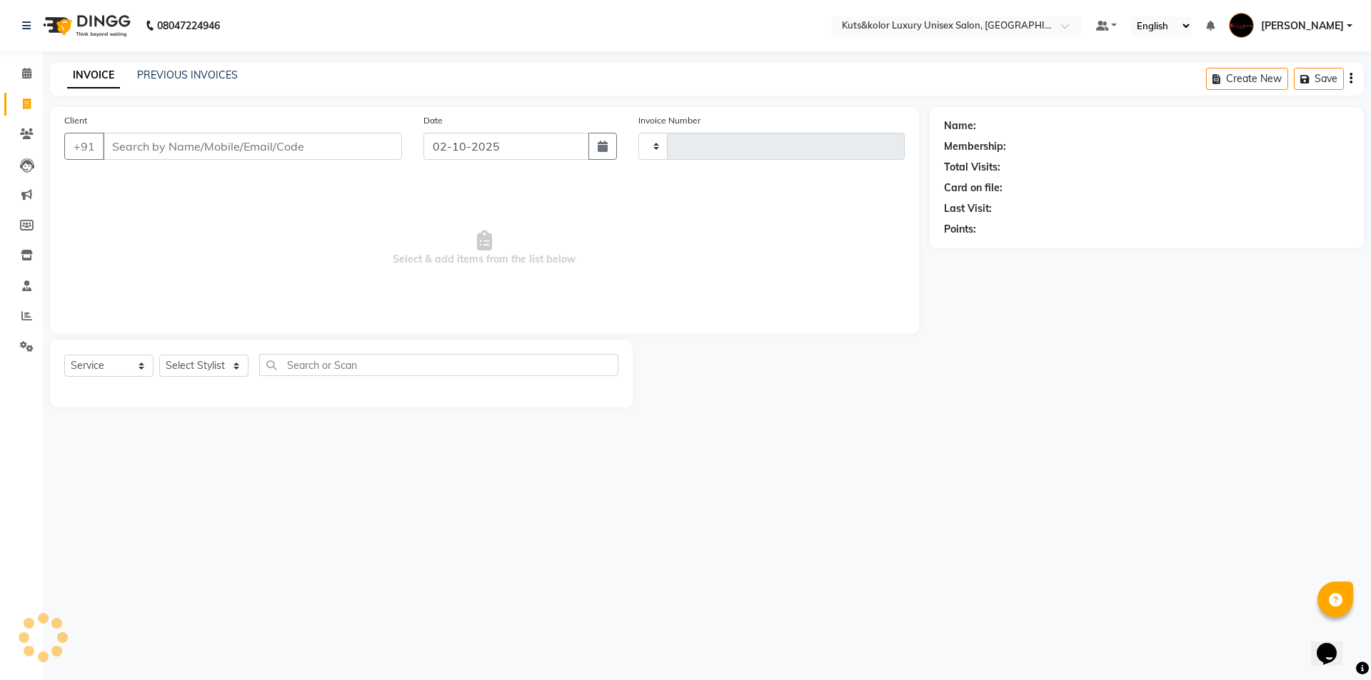
type input "1882"
select select "7374"
click at [27, 74] on icon at bounding box center [26, 73] width 9 height 11
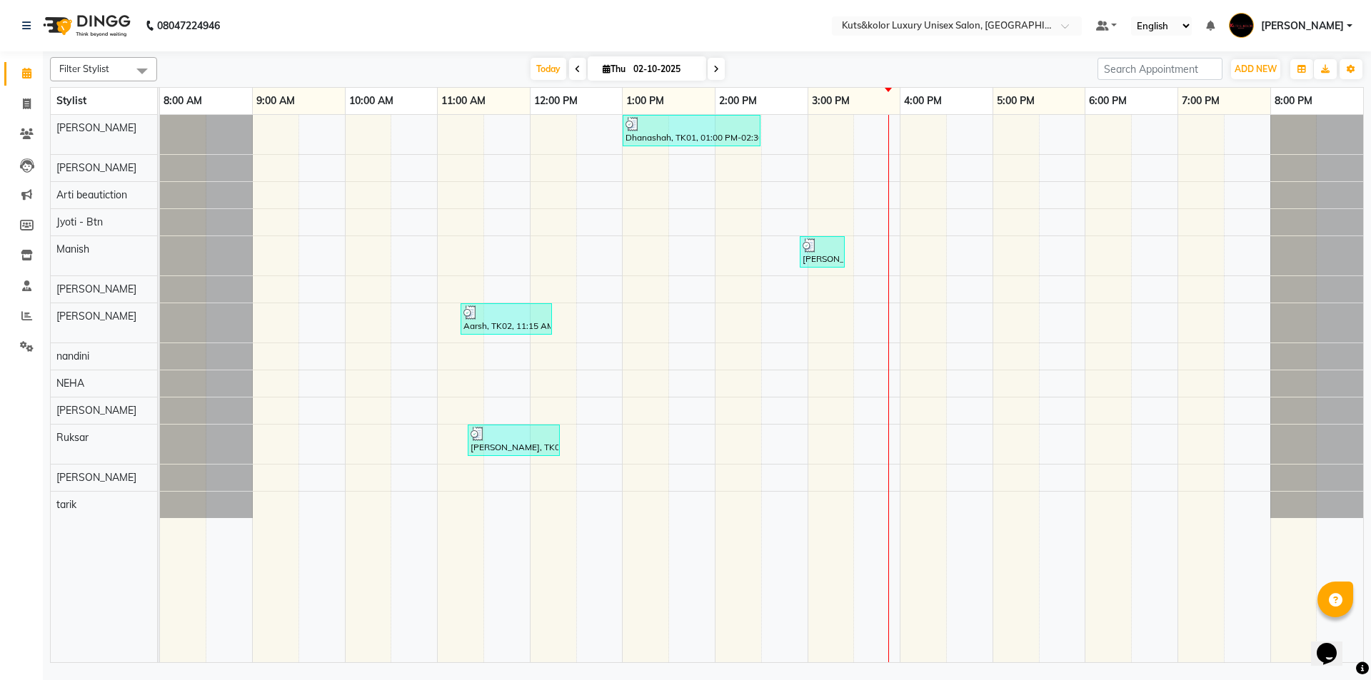
click at [603, 69] on icon at bounding box center [607, 68] width 8 height 9
select select "10"
select select "2025"
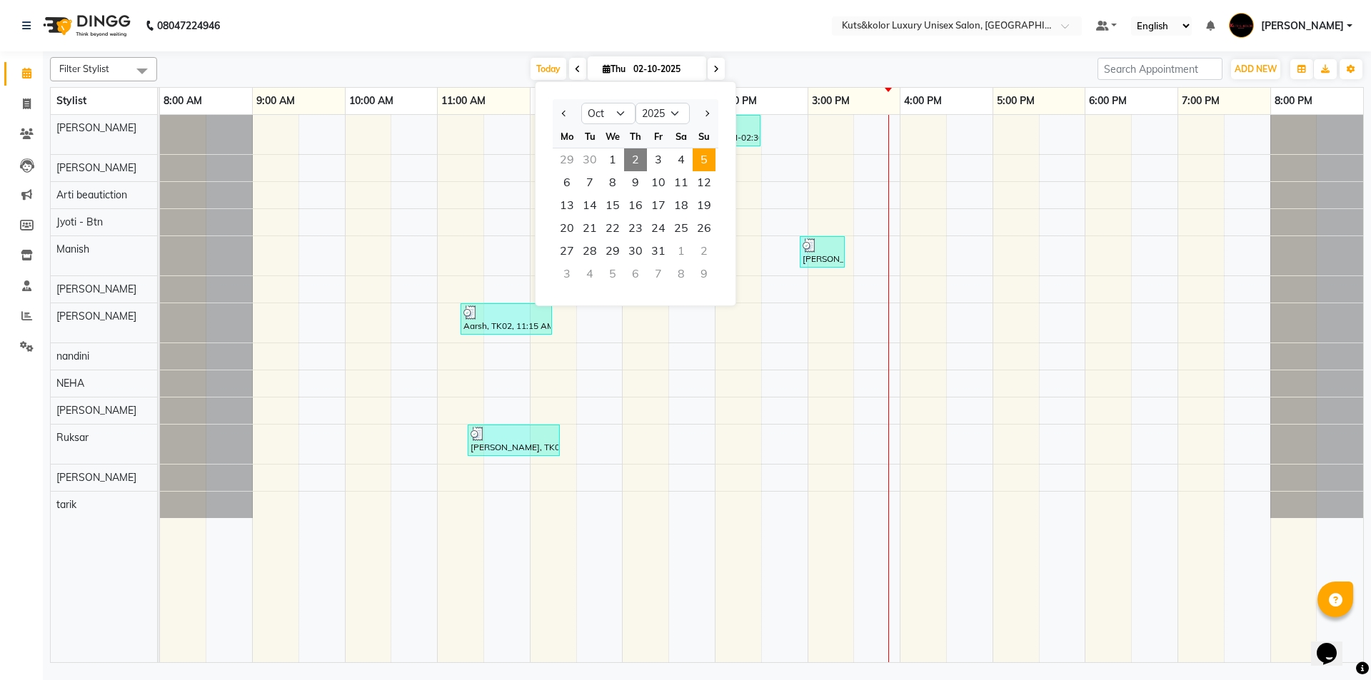
click at [700, 164] on span "5" at bounding box center [704, 160] width 23 height 23
type input "05-10-2025"
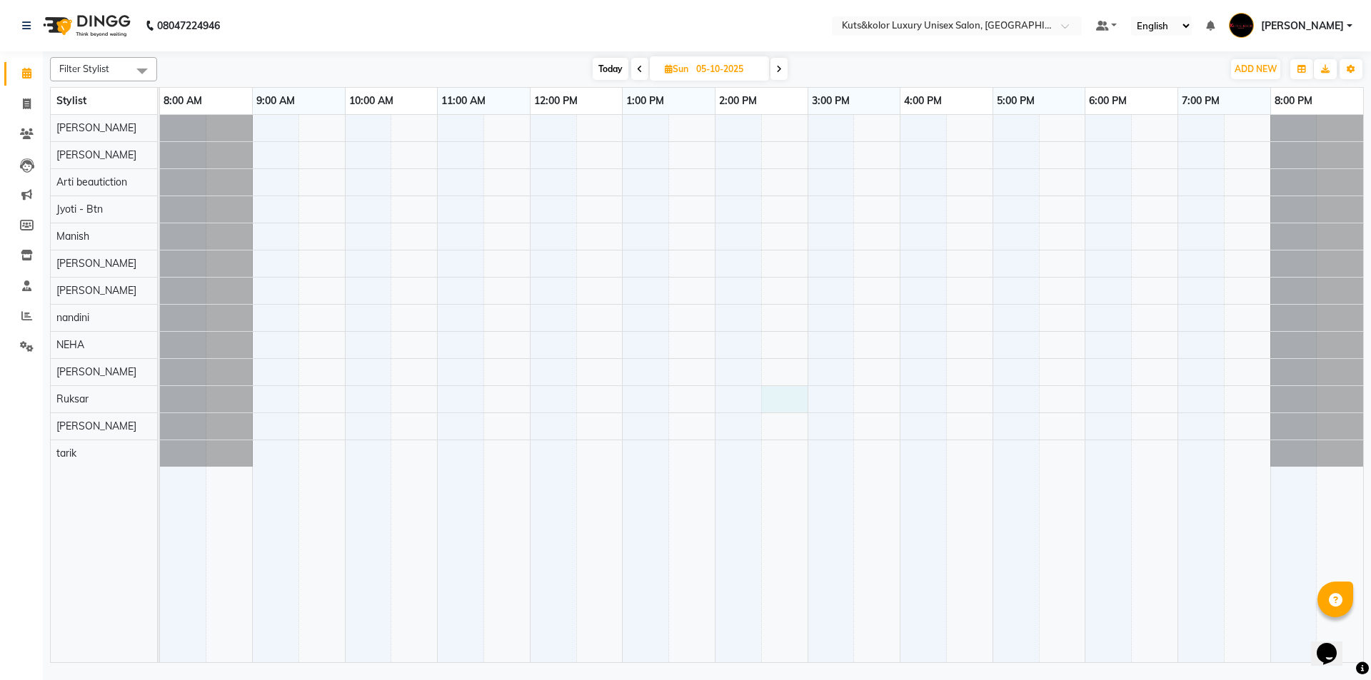
click at [797, 402] on div at bounding box center [761, 389] width 1203 height 548
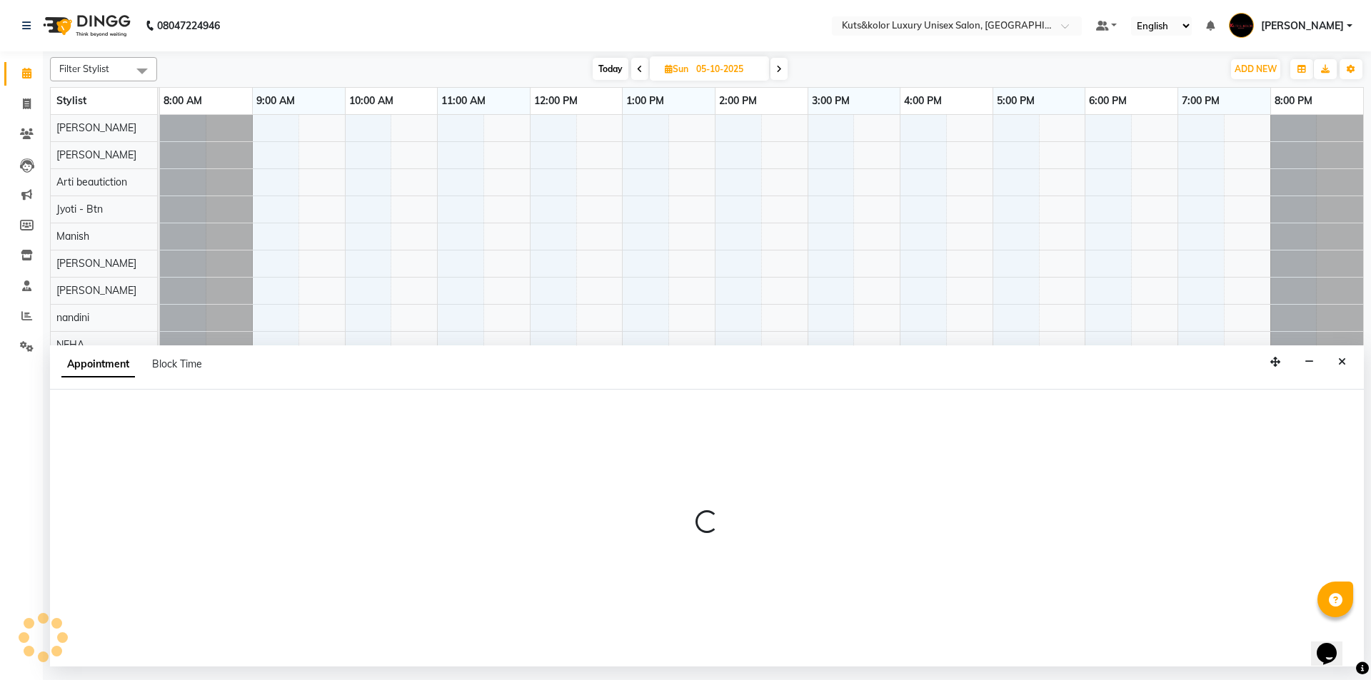
select select "67688"
select select "tentative"
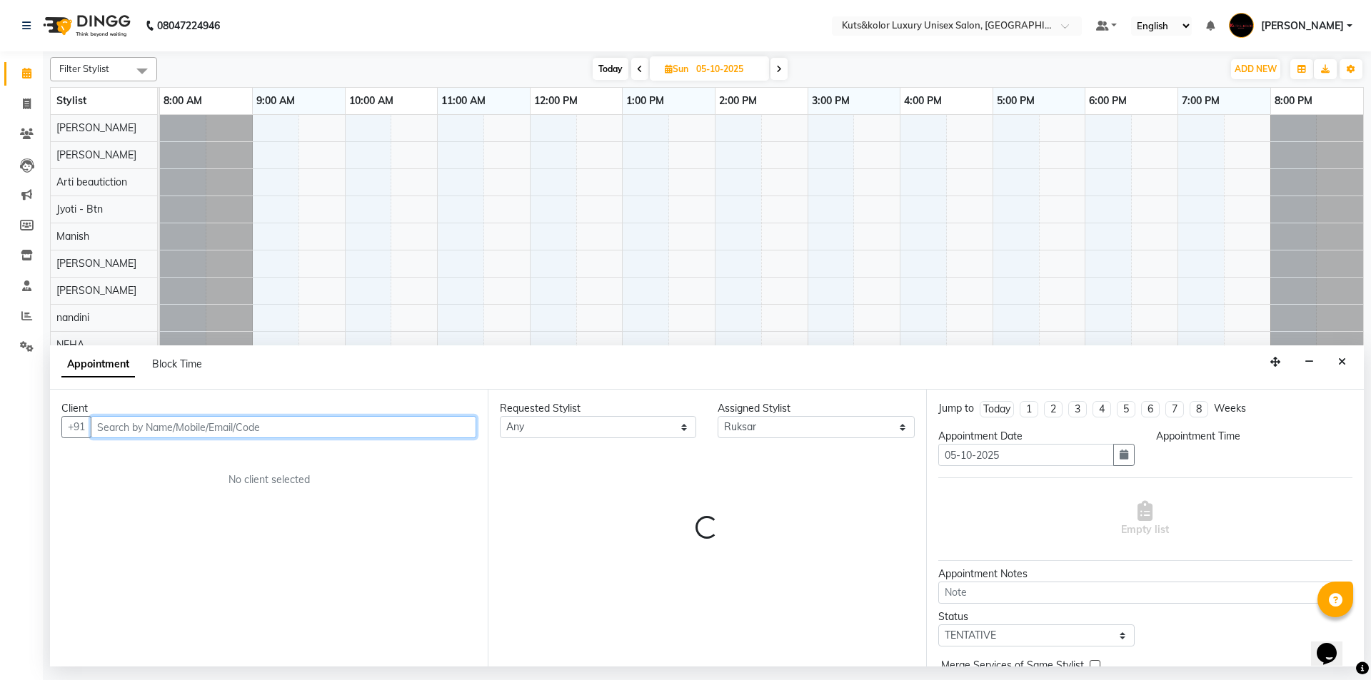
select select "870"
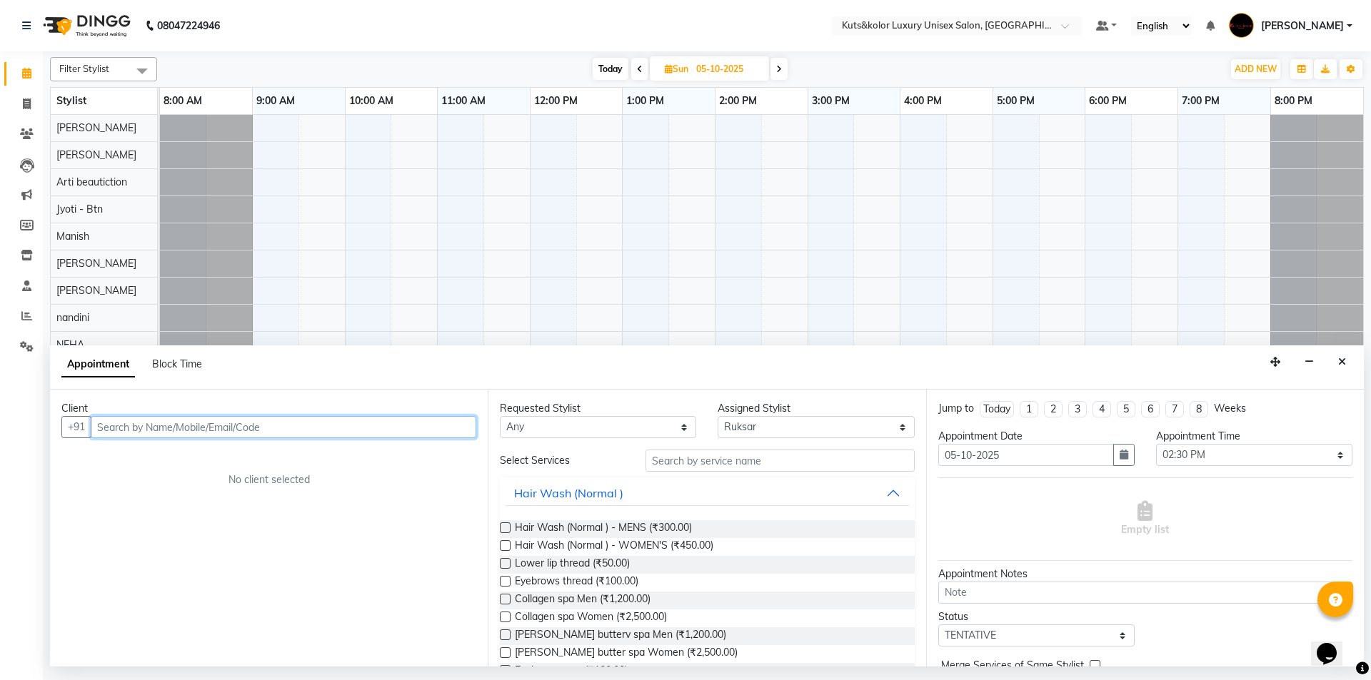
click at [141, 419] on input "text" at bounding box center [284, 427] width 386 height 22
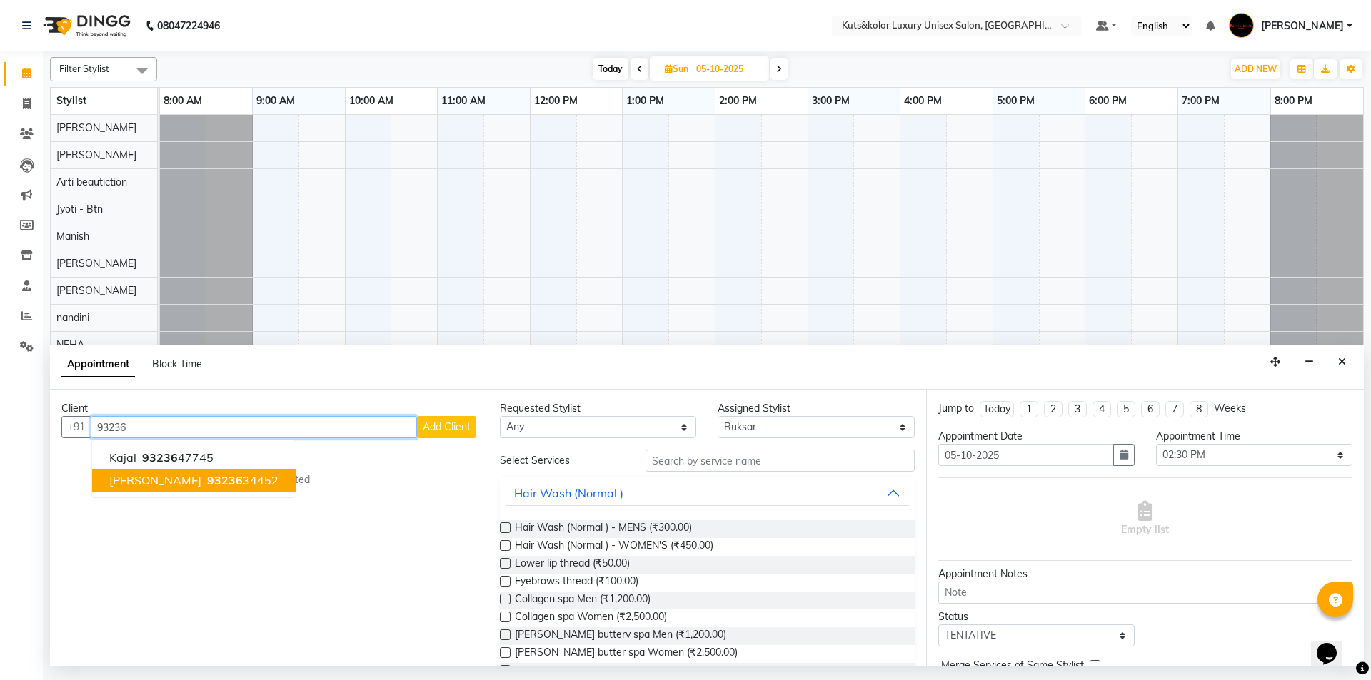
click at [110, 481] on span "[PERSON_NAME]" at bounding box center [155, 480] width 92 height 14
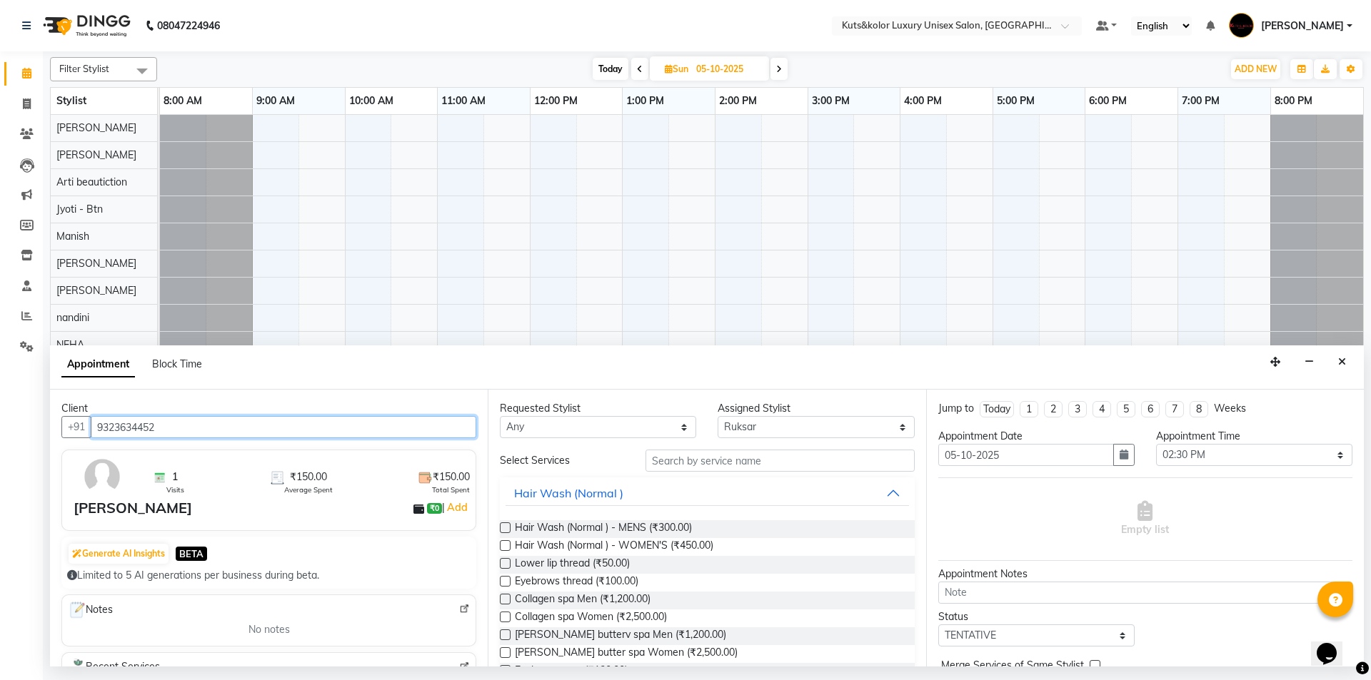
type input "9323634452"
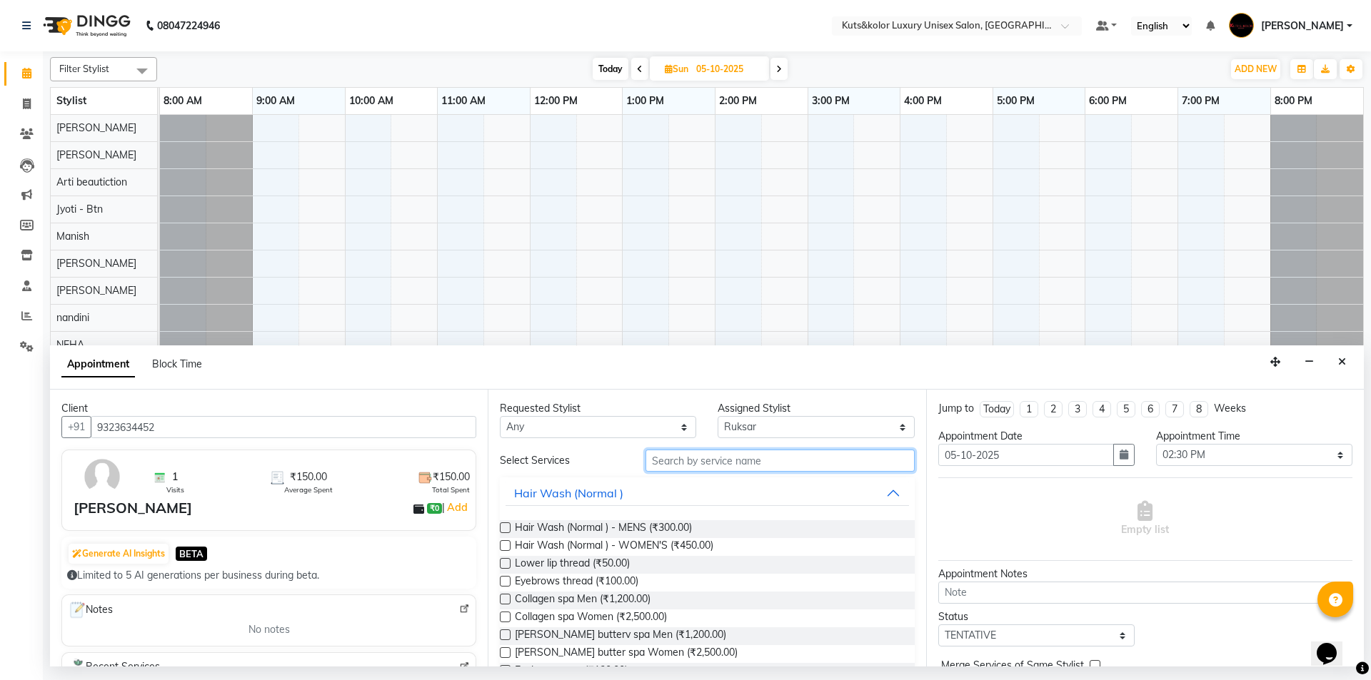
click at [673, 464] on input "text" at bounding box center [779, 461] width 269 height 22
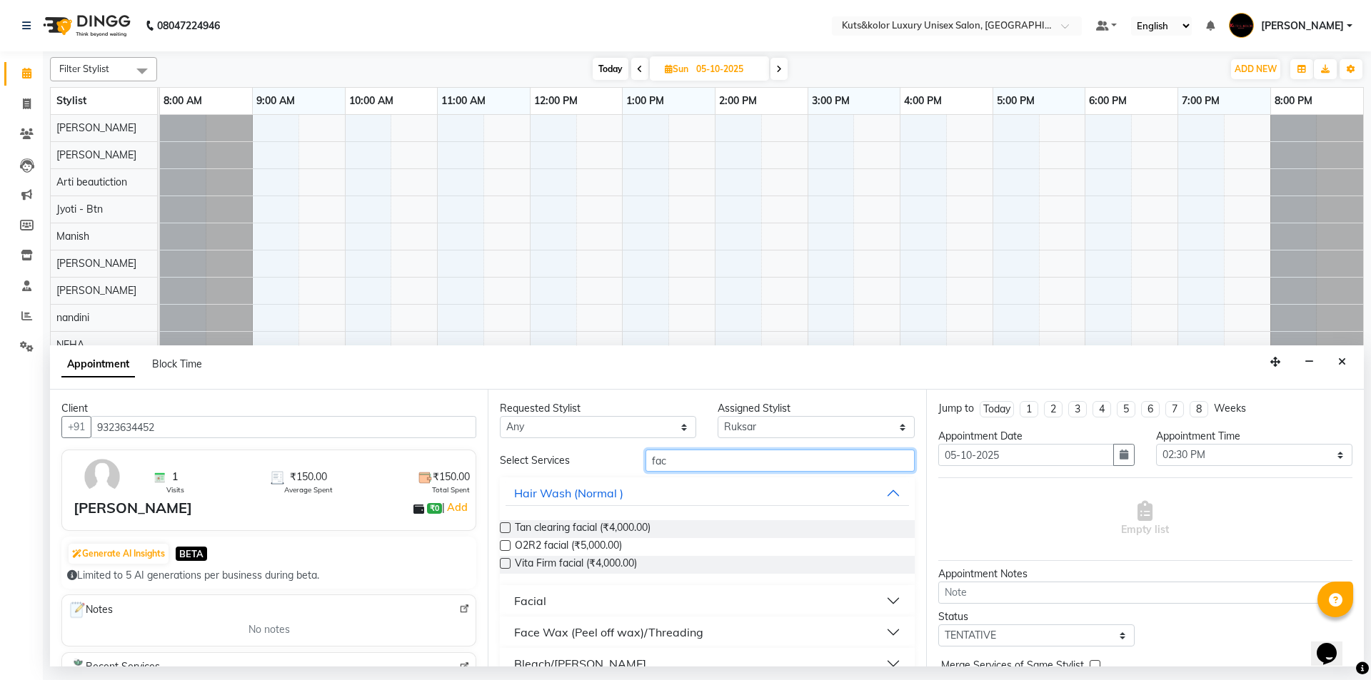
type input "fac"
click at [507, 531] on label at bounding box center [505, 528] width 11 height 11
click at [507, 531] on input "checkbox" at bounding box center [504, 529] width 9 height 9
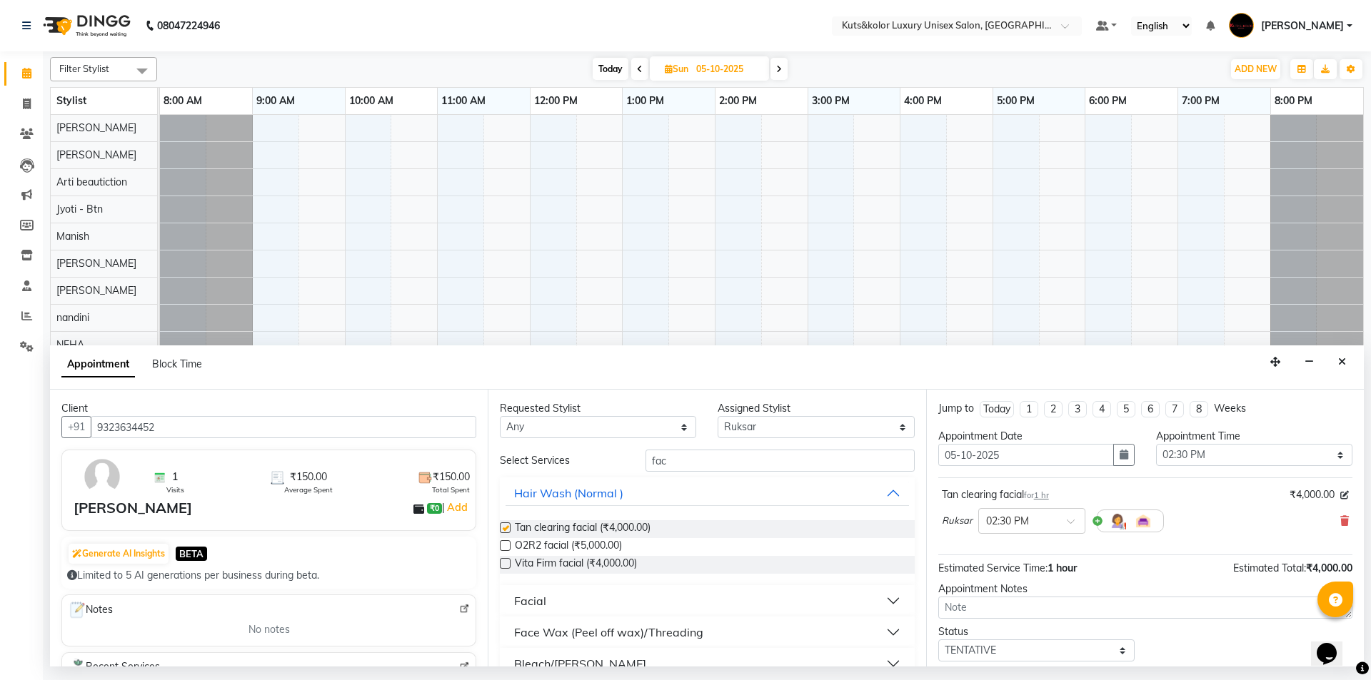
checkbox input "false"
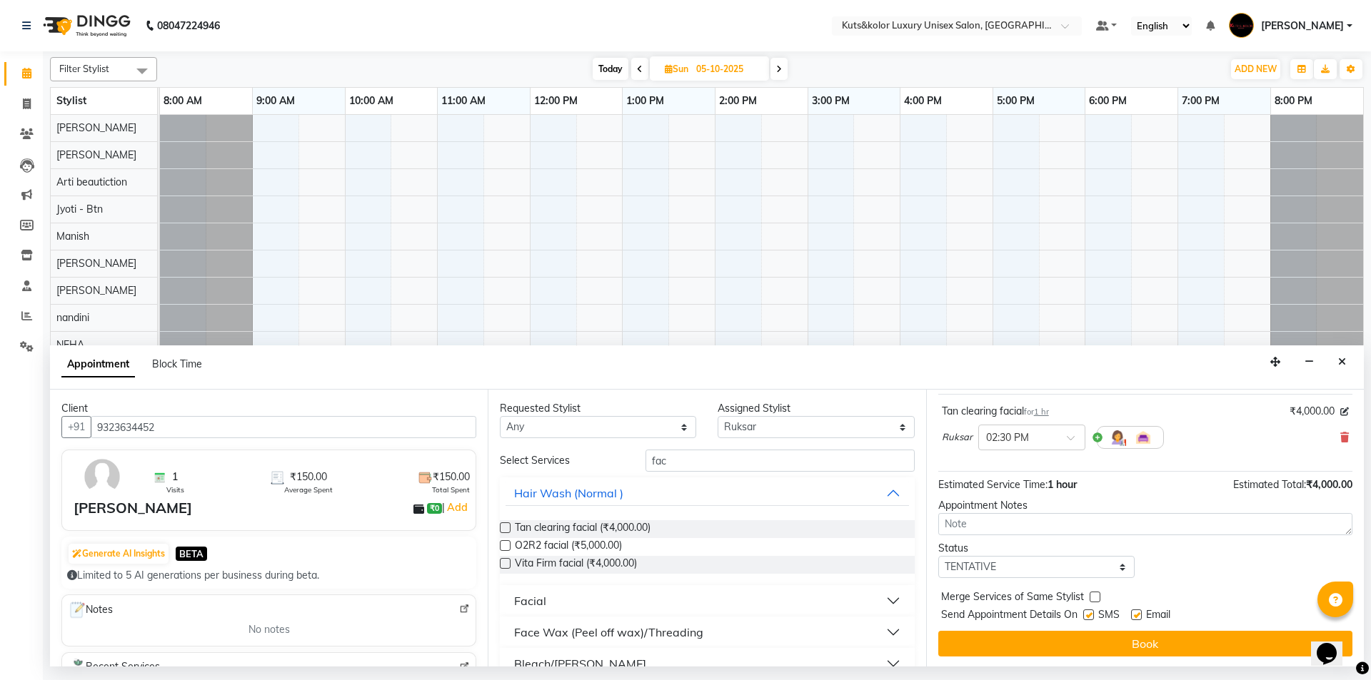
scroll to position [85, 0]
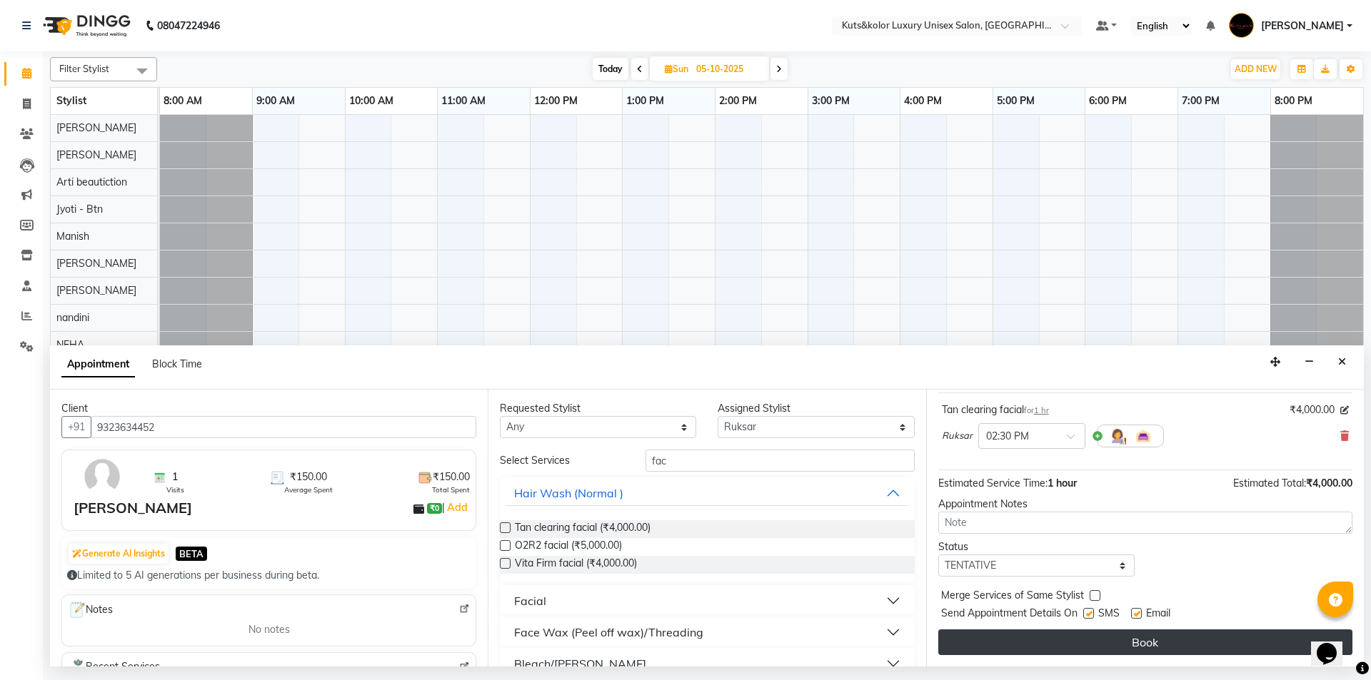
click at [1110, 645] on button "Book" at bounding box center [1145, 643] width 414 height 26
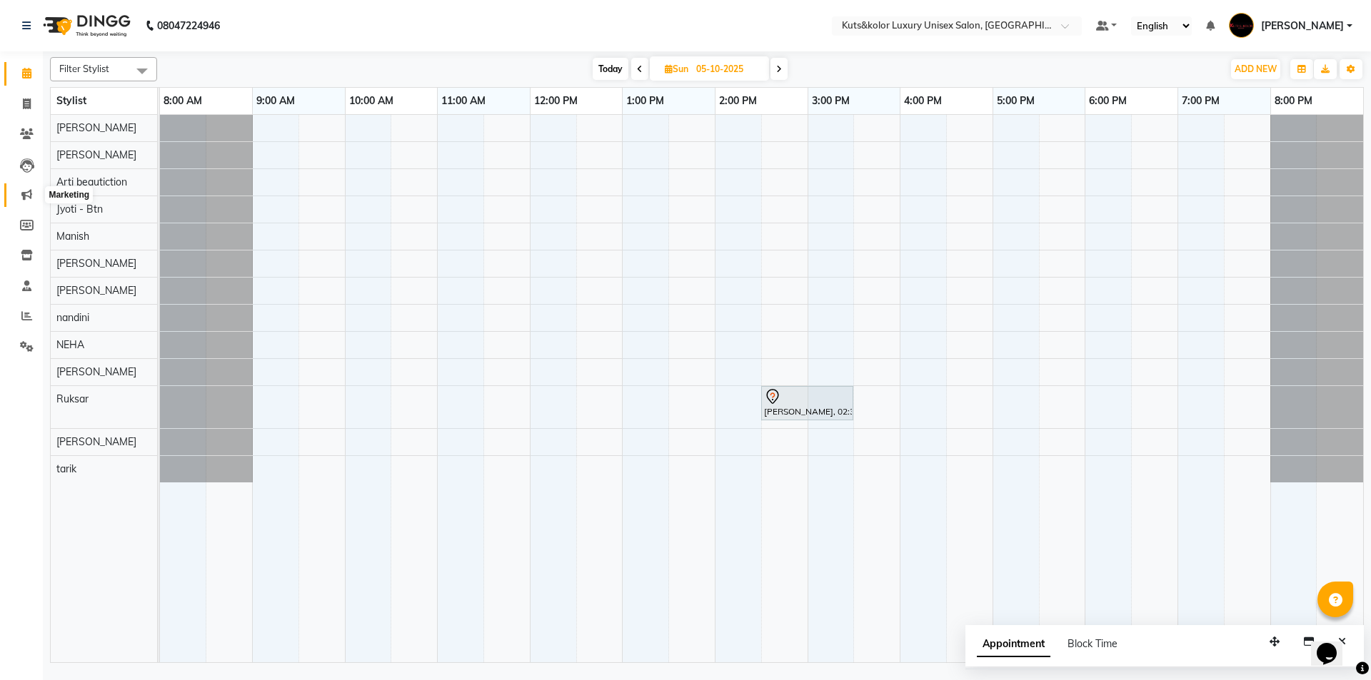
click at [29, 191] on icon at bounding box center [26, 194] width 11 height 11
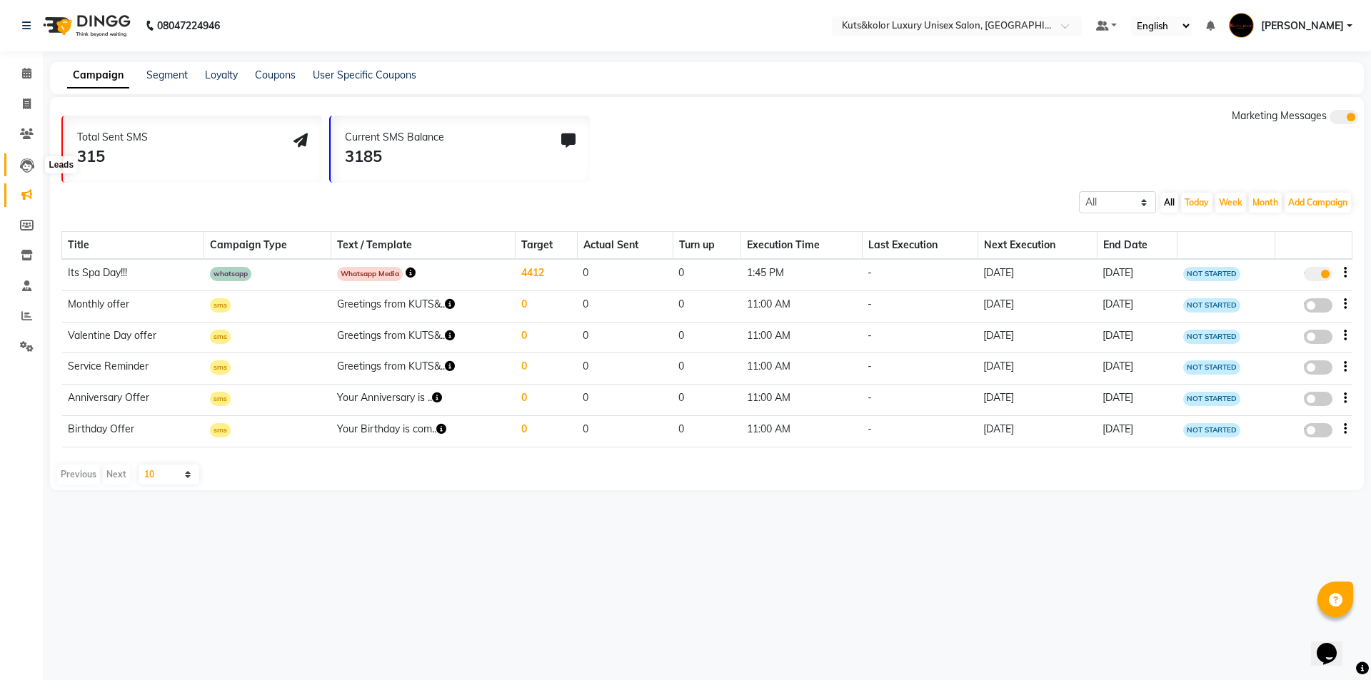
click at [21, 164] on icon at bounding box center [27, 166] width 14 height 14
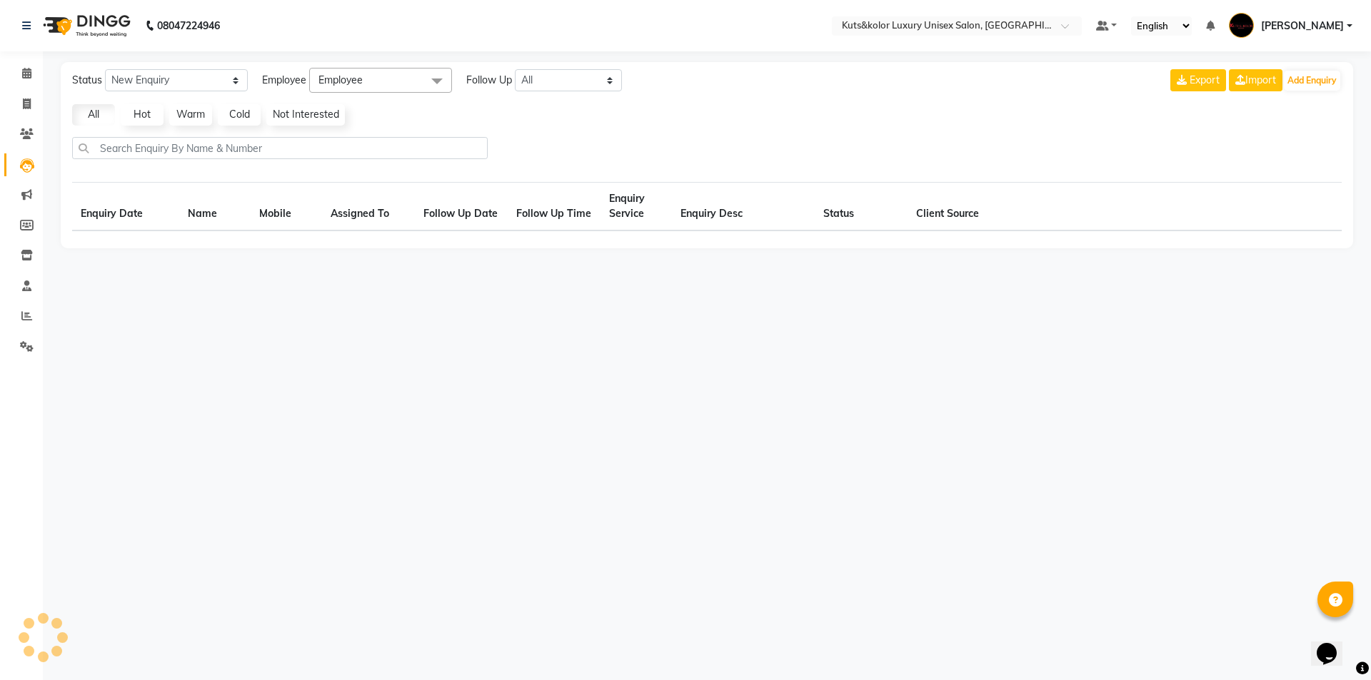
select select "10"
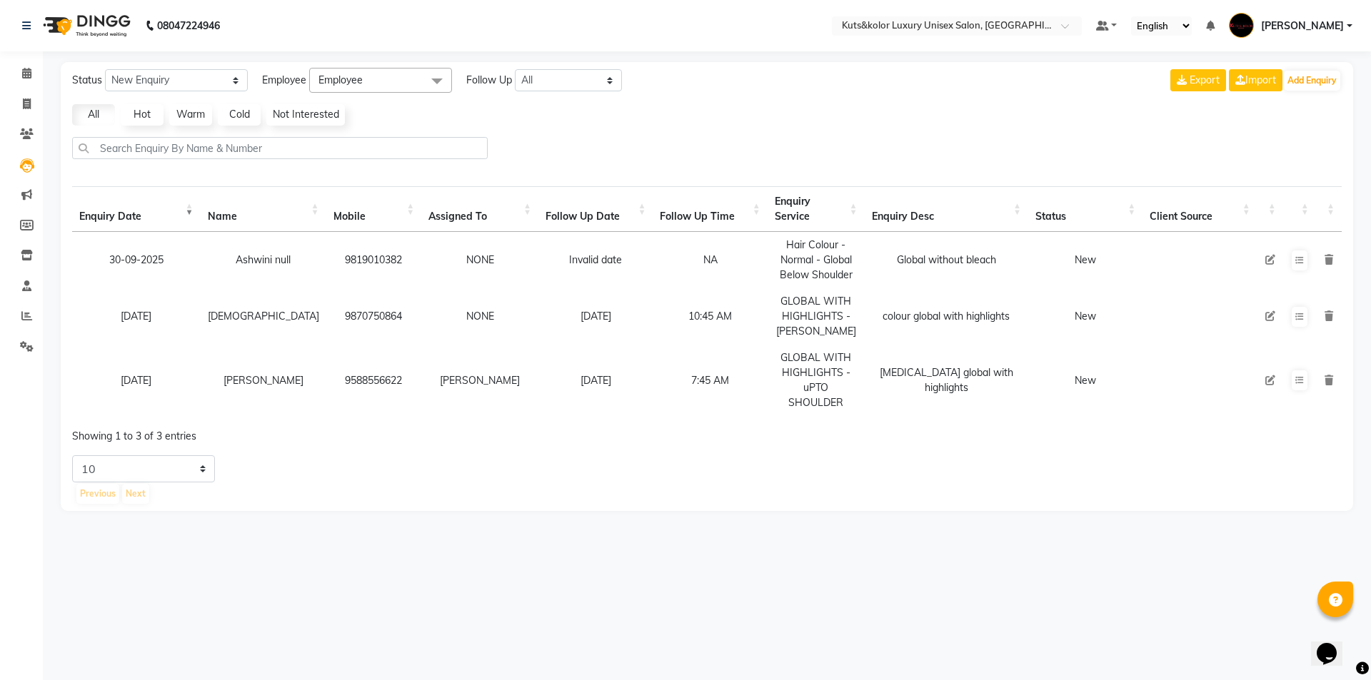
click at [1267, 260] on icon at bounding box center [1270, 260] width 10 height 10
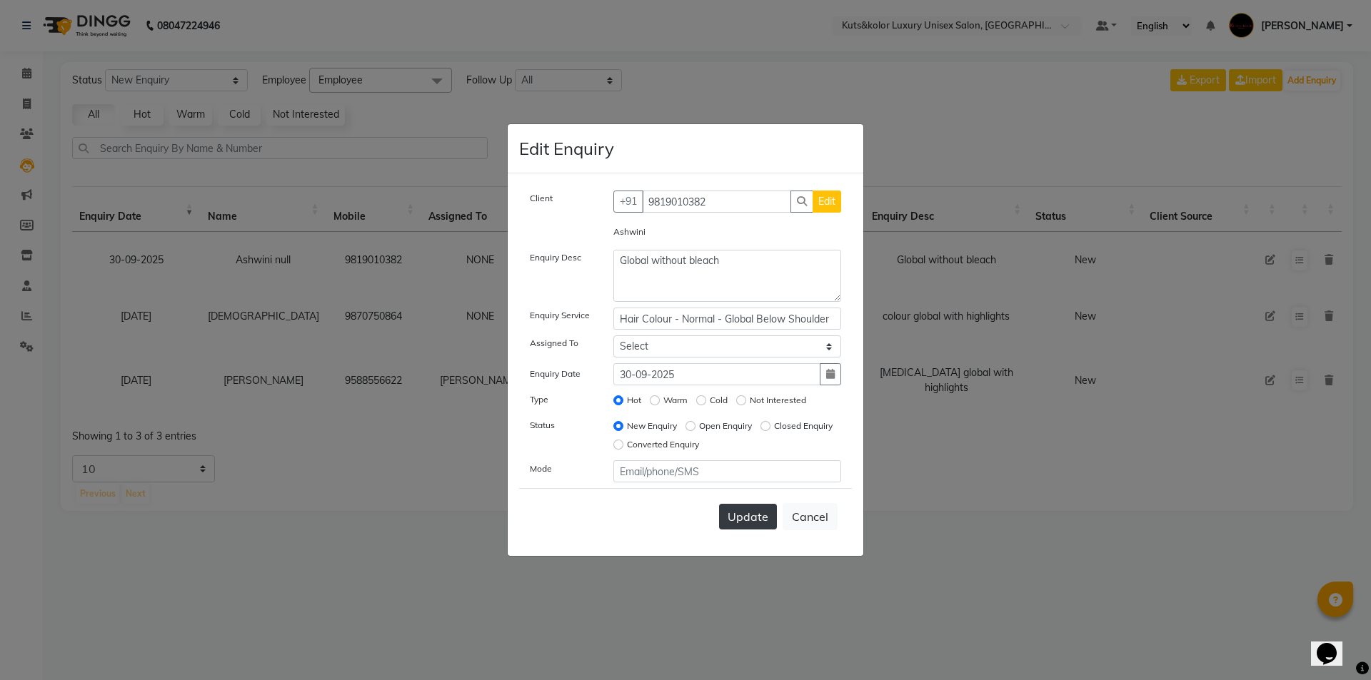
click at [732, 511] on span "Update" at bounding box center [748, 517] width 41 height 14
select select
radio input "false"
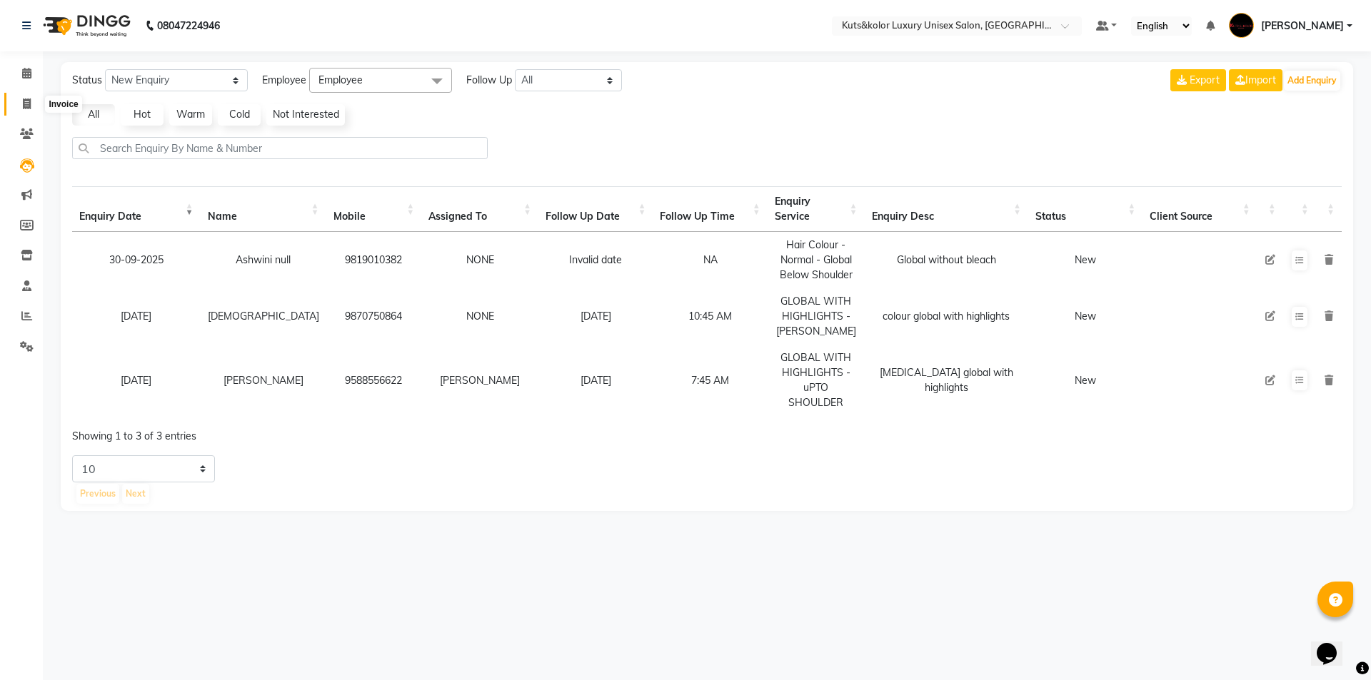
click at [29, 99] on icon at bounding box center [27, 104] width 8 height 11
select select "service"
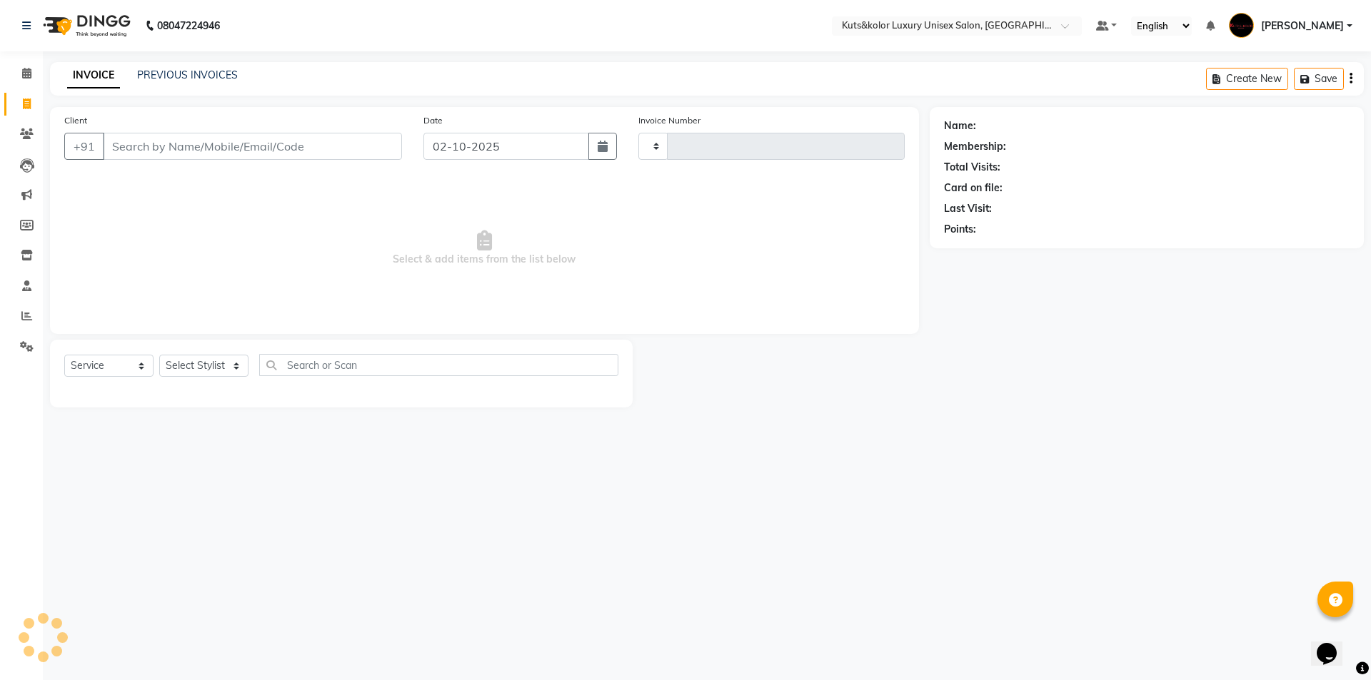
type input "1882"
select select "7374"
click at [188, 76] on link "PREVIOUS INVOICES" at bounding box center [187, 75] width 101 height 13
